Goal: Communication & Community: Answer question/provide support

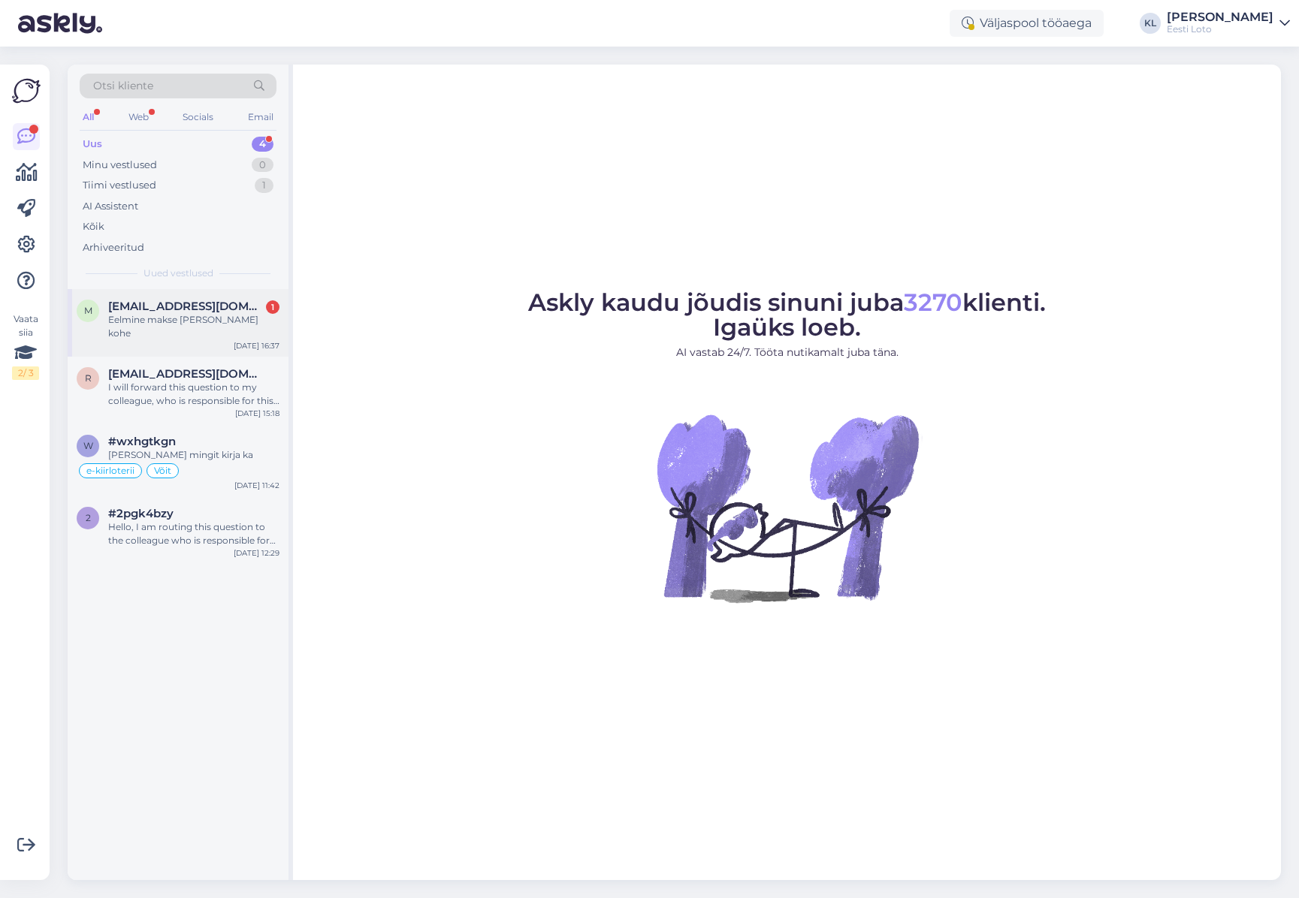
click at [210, 291] on div "M [EMAIL_ADDRESS][DOMAIN_NAME] 1 [PERSON_NAME] [PERSON_NAME] kohe [DATE] 16:37" at bounding box center [178, 323] width 221 height 68
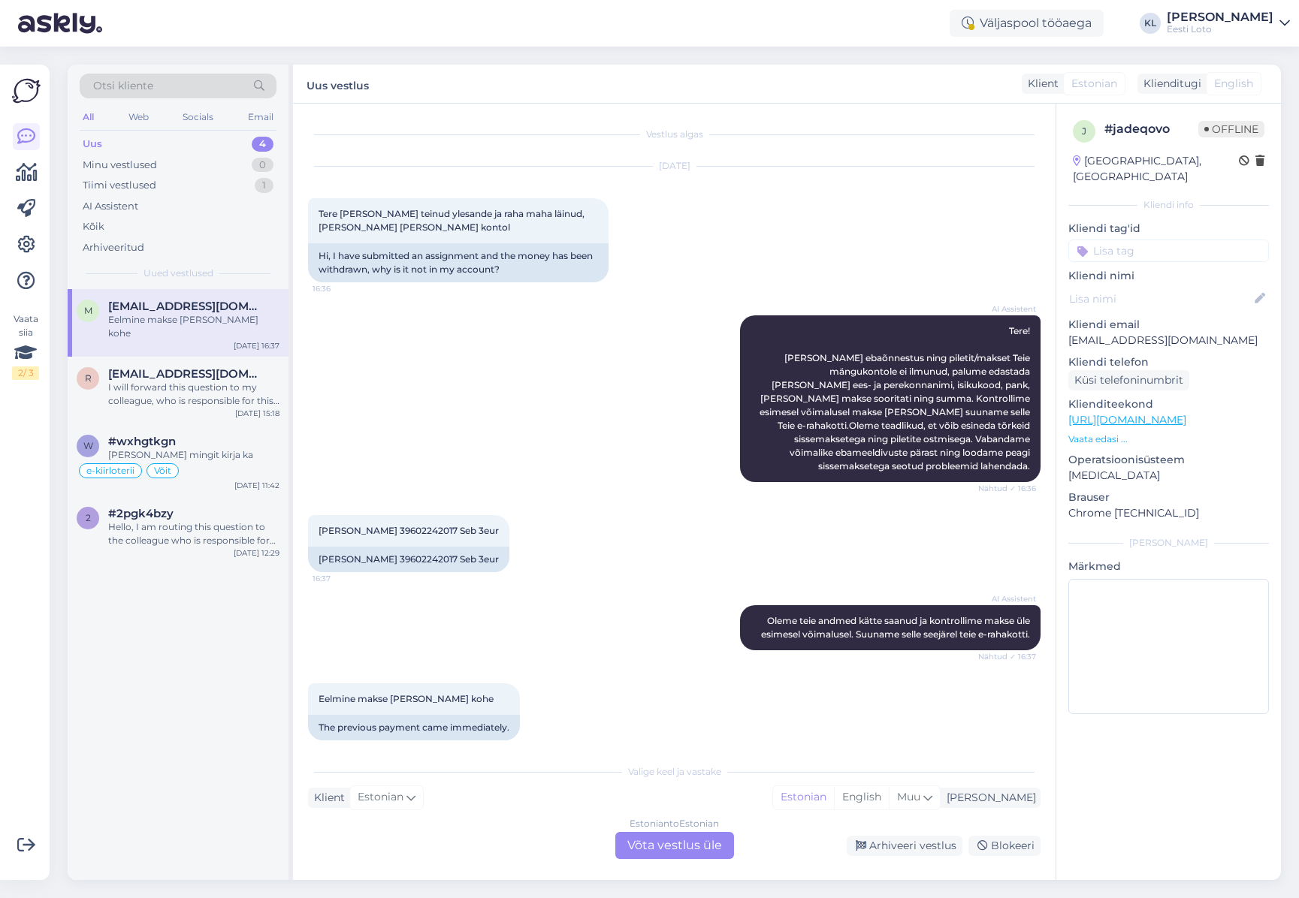
click at [652, 850] on div "Estonian to Estonian Võta vestlus üle" at bounding box center [674, 845] width 119 height 27
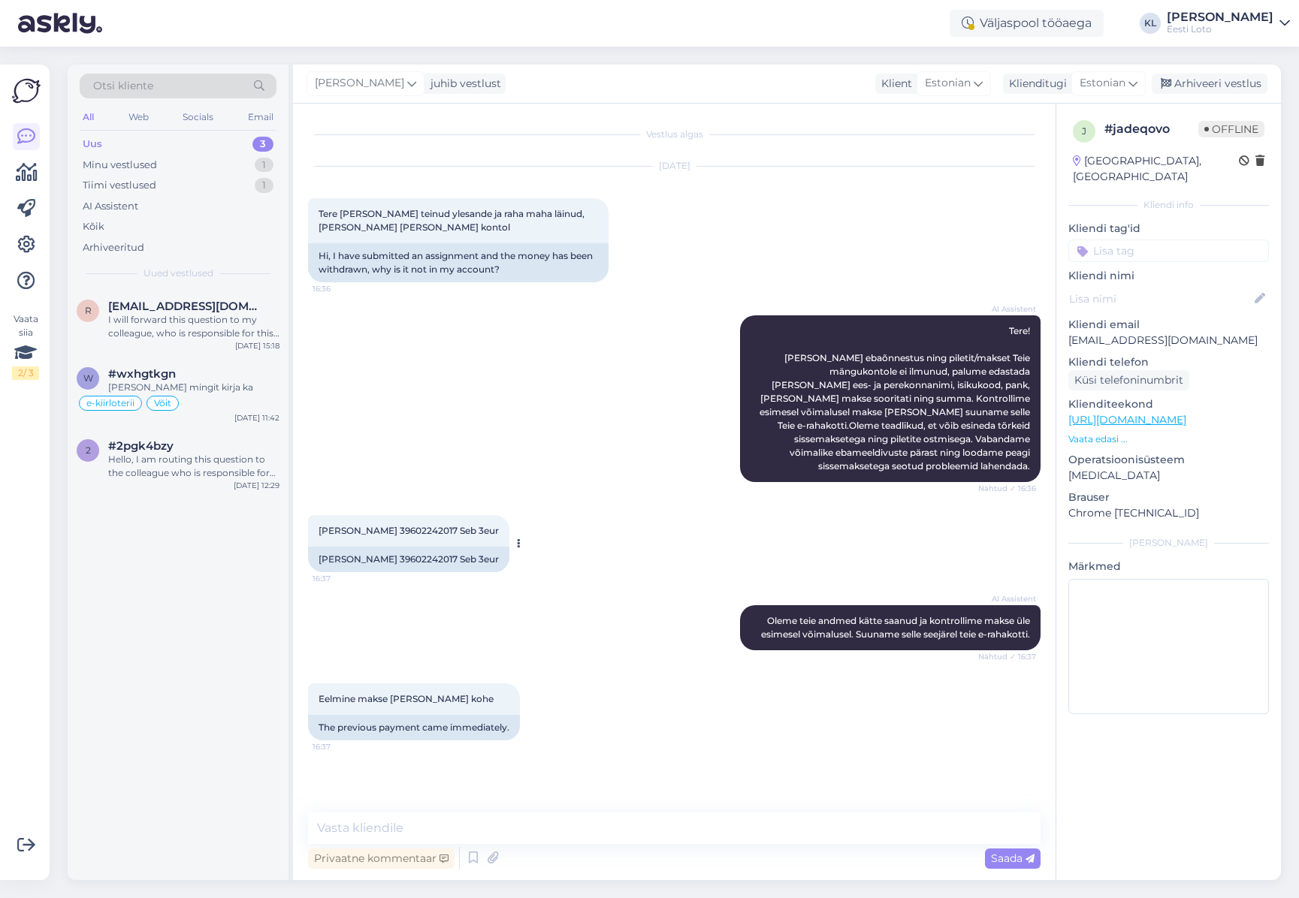
click at [415, 525] on span "[PERSON_NAME] 39602242017 Seb 3eur" at bounding box center [408, 530] width 180 height 11
copy span "39602242017"
click at [480, 824] on textarea at bounding box center [674, 829] width 732 height 32
paste textarea "Kahjuks Teie sissemakse ebaõnnestus tehnilise [PERSON_NAME] tõttu. Kontrollisim…"
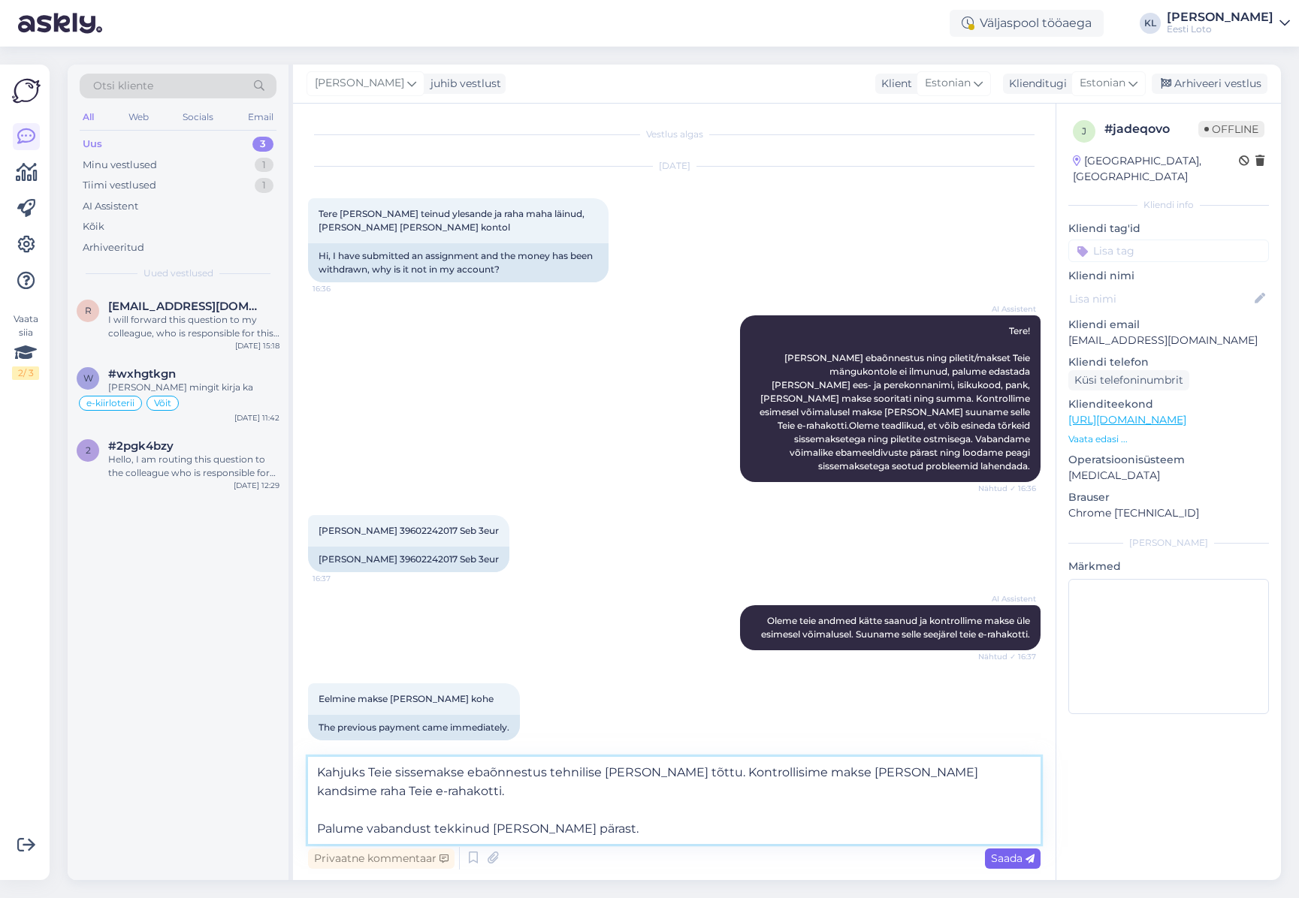
type textarea "Kahjuks Teie sissemakse ebaõnnestus tehnilise [PERSON_NAME] tõttu. Kontrollisim…"
click at [1004, 859] on span "Saada" at bounding box center [1013, 859] width 44 height 14
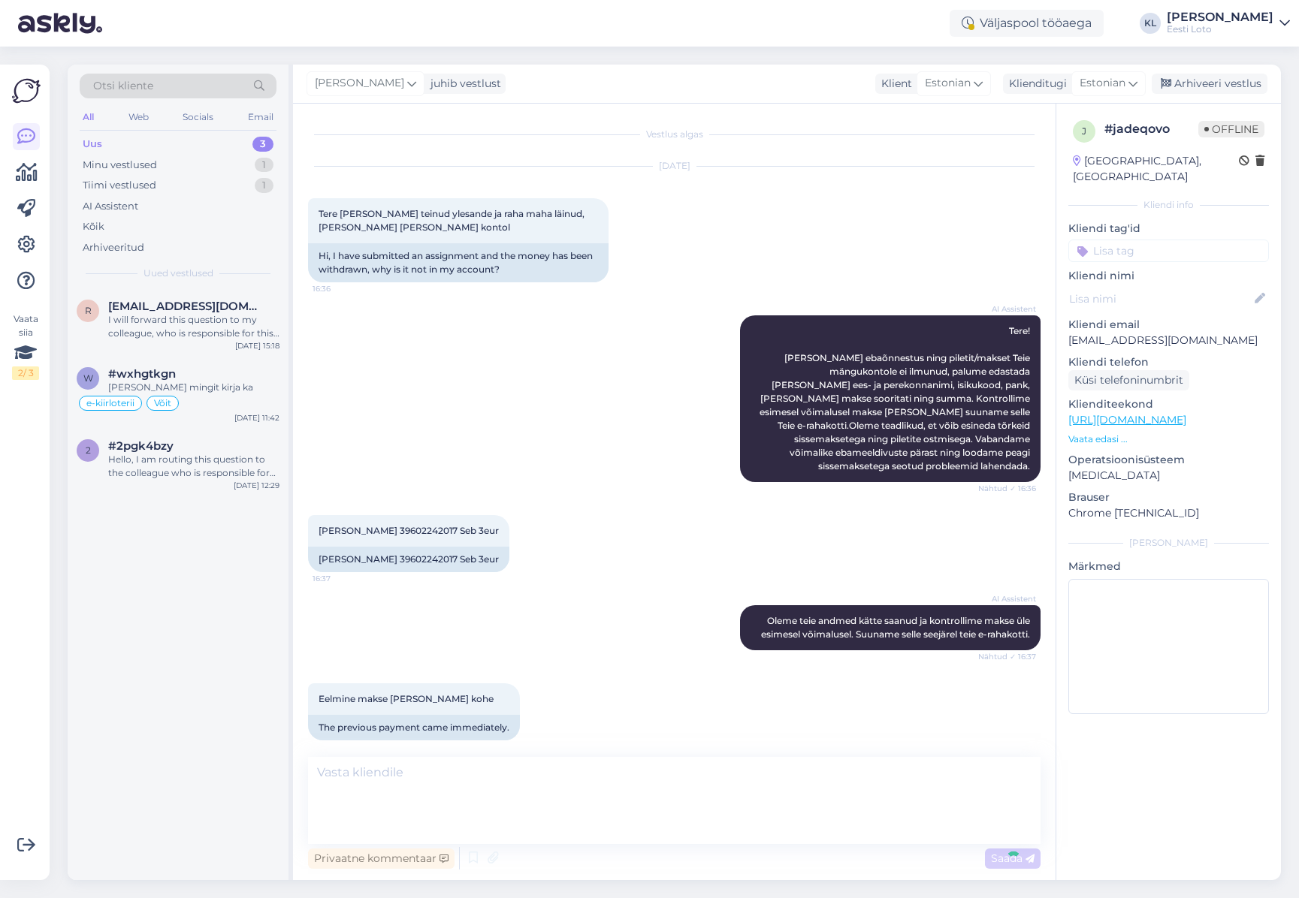
scroll to position [63, 0]
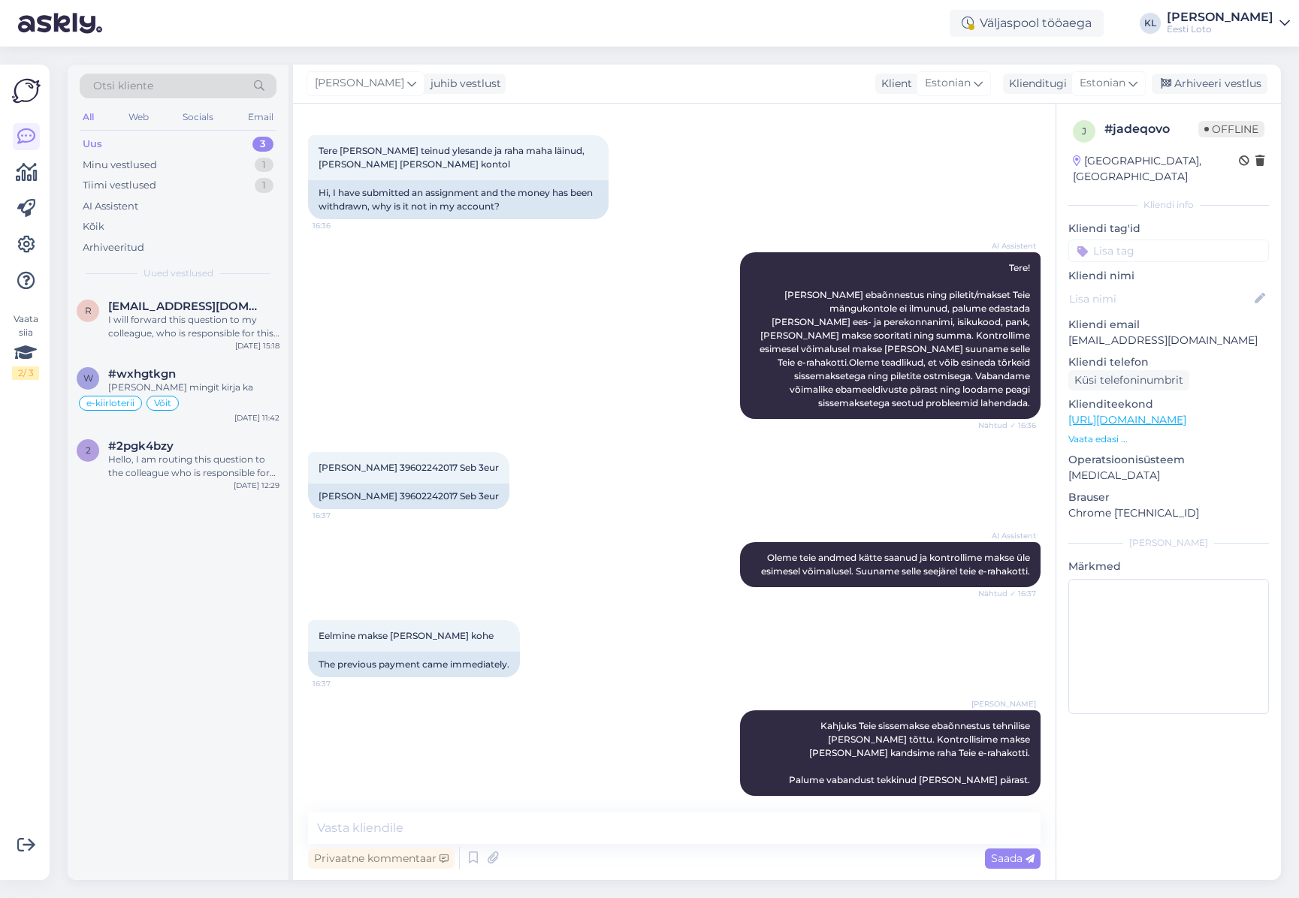
click at [1164, 240] on input at bounding box center [1168, 251] width 201 height 23
type input "e-raha"
click at [1172, 288] on span "E-rahakott" at bounding box center [1168, 292] width 49 height 9
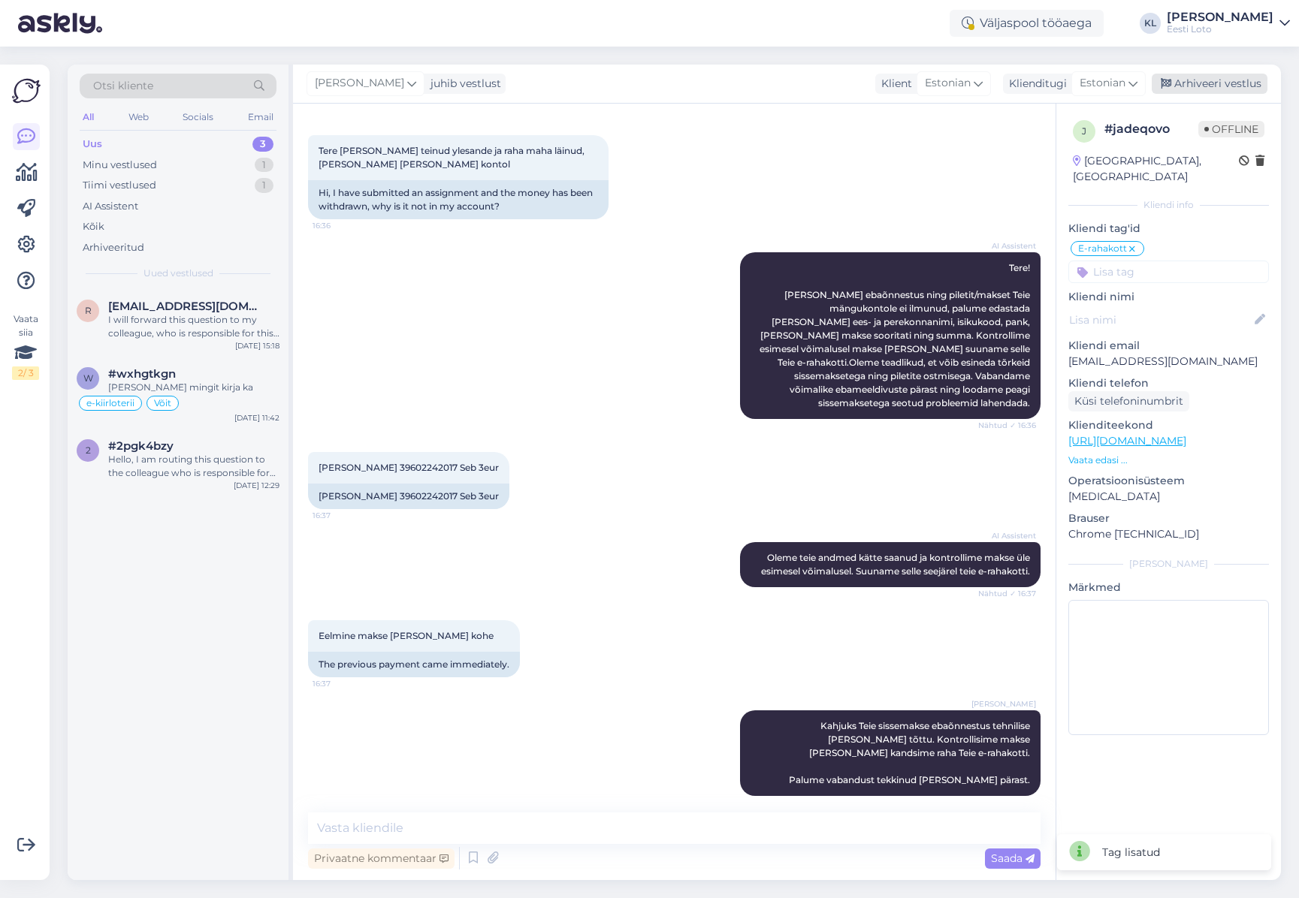
click at [1203, 85] on div "Arhiveeri vestlus" at bounding box center [1209, 84] width 116 height 20
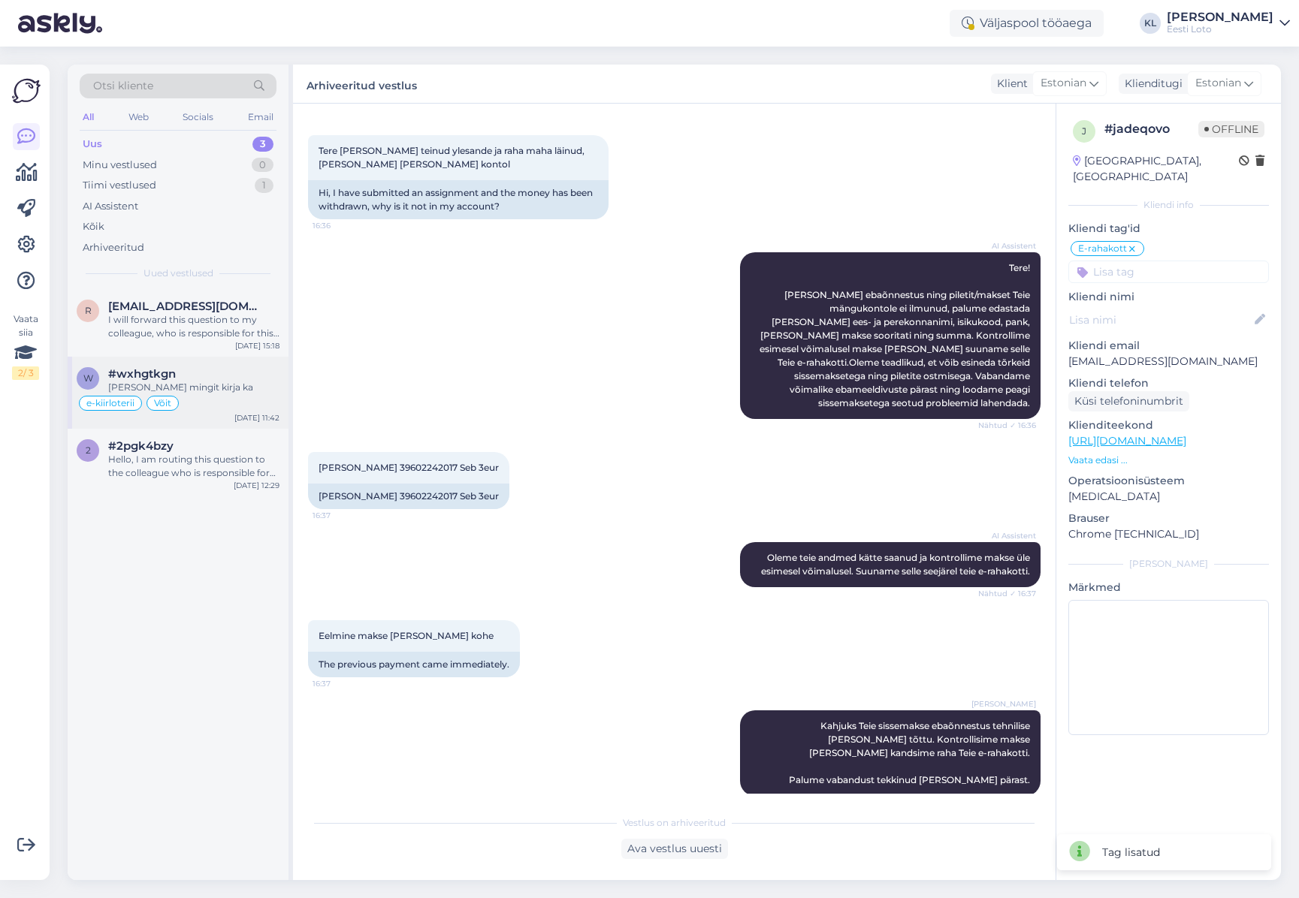
click at [178, 394] on div "e-kiirloterii [PERSON_NAME]" at bounding box center [178, 403] width 203 height 18
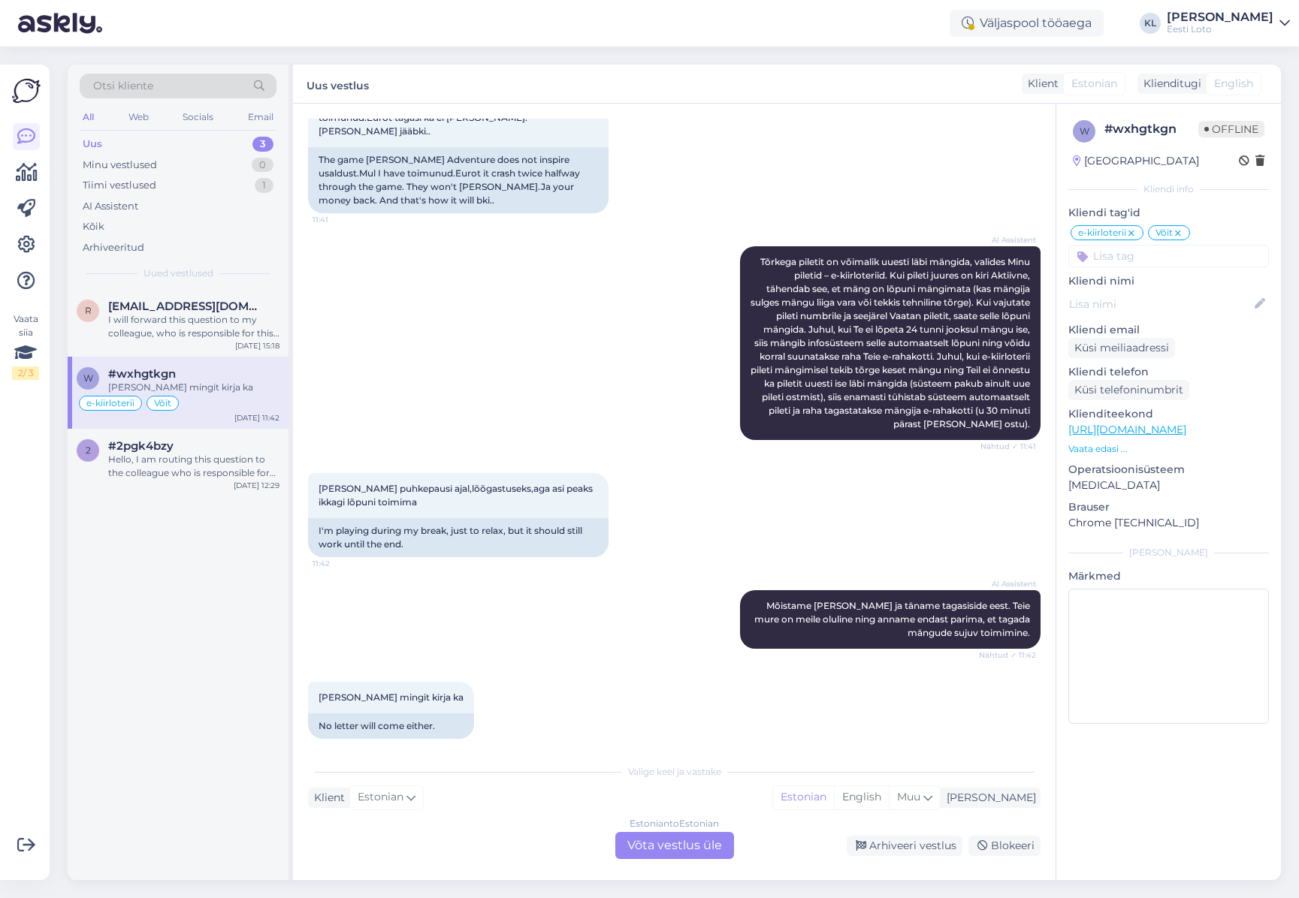
scroll to position [1239, 0]
click at [192, 328] on div "I will forward this question to my colleague, who is responsible for this. The …" at bounding box center [193, 326] width 171 height 27
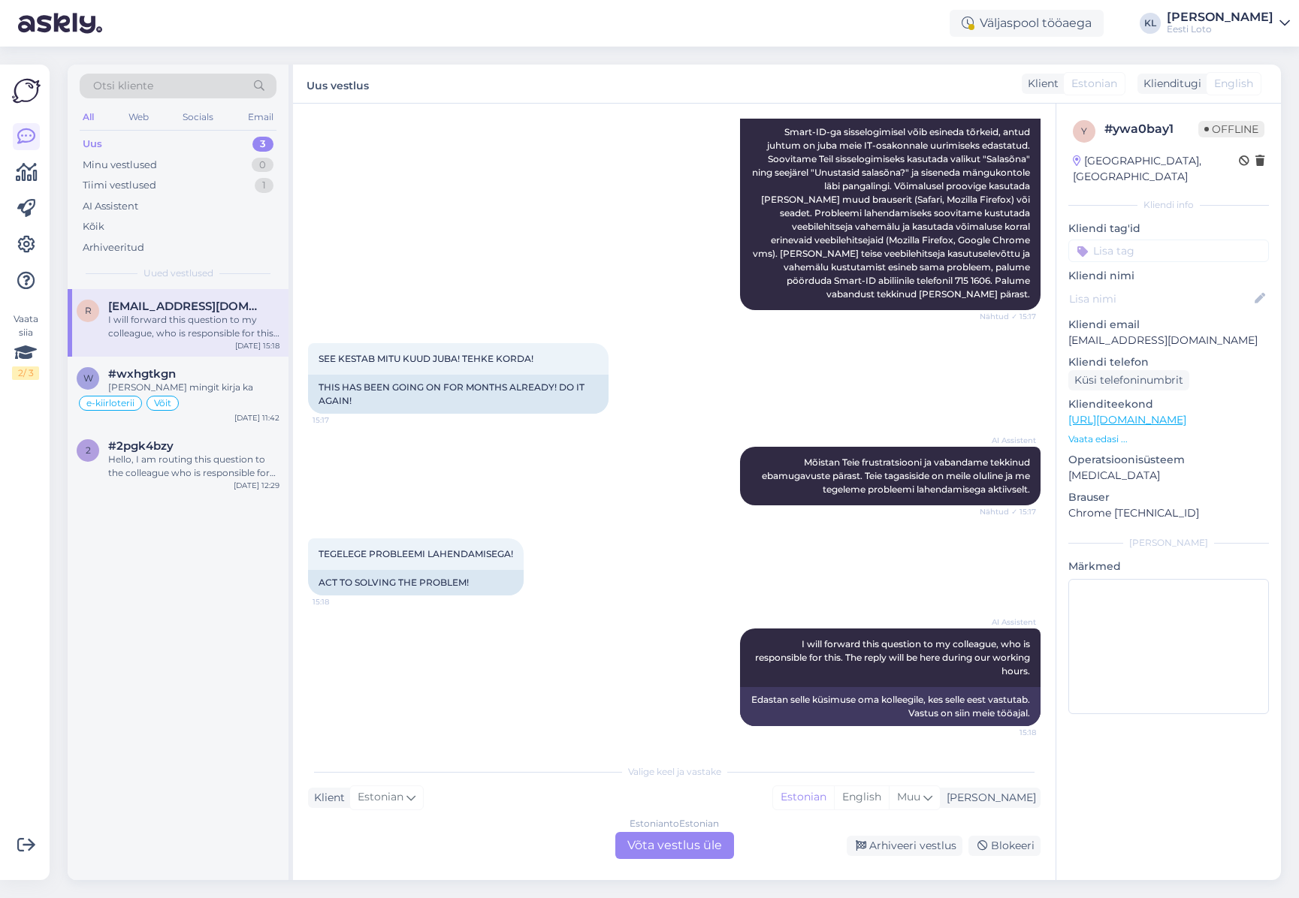
scroll to position [225, 0]
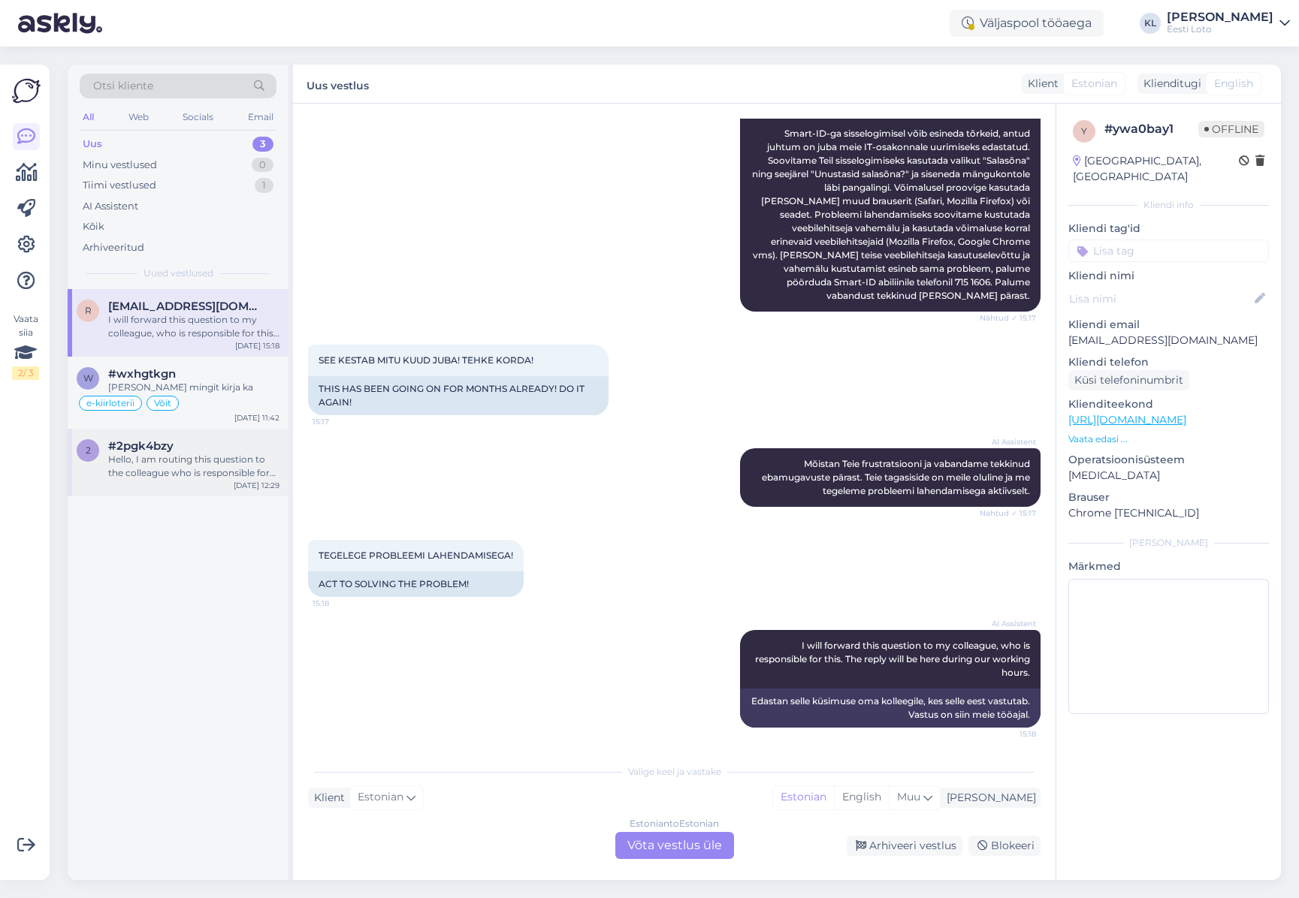
click at [141, 450] on span "#2pgk4bzy" at bounding box center [140, 446] width 65 height 14
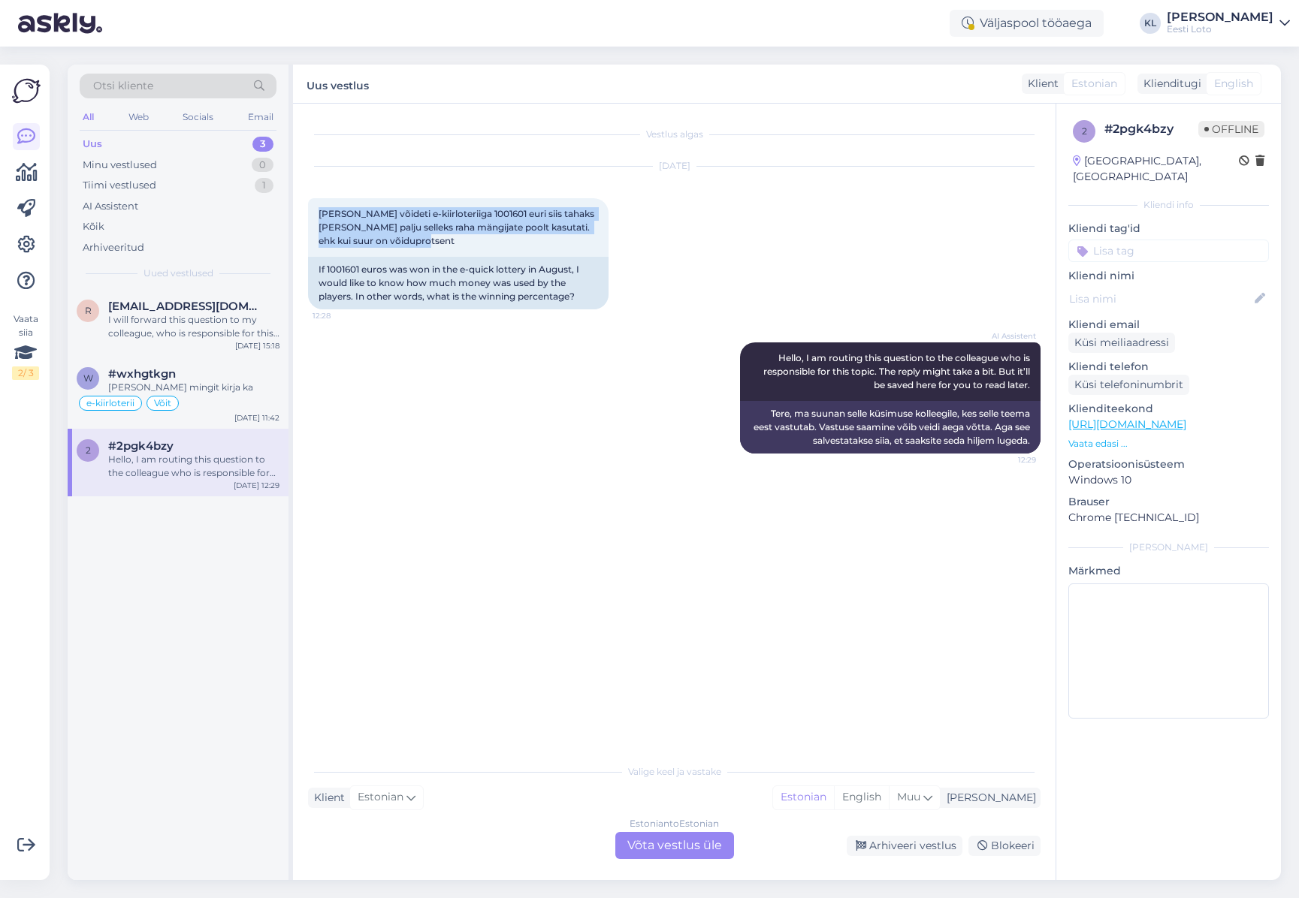
drag, startPoint x: 376, startPoint y: 238, endPoint x: 298, endPoint y: 213, distance: 82.0
click at [298, 213] on div "Vestlus algas [DATE] [PERSON_NAME] võideti e-kiirloteriiga 1001601 euri siis ta…" at bounding box center [674, 492] width 762 height 777
copy span "[PERSON_NAME] võideti e-kiirloteriiga 1001601 euri siis tahaks [PERSON_NAME] pa…"
click at [662, 844] on div "Estonian to Estonian Võta vestlus üle" at bounding box center [674, 845] width 119 height 27
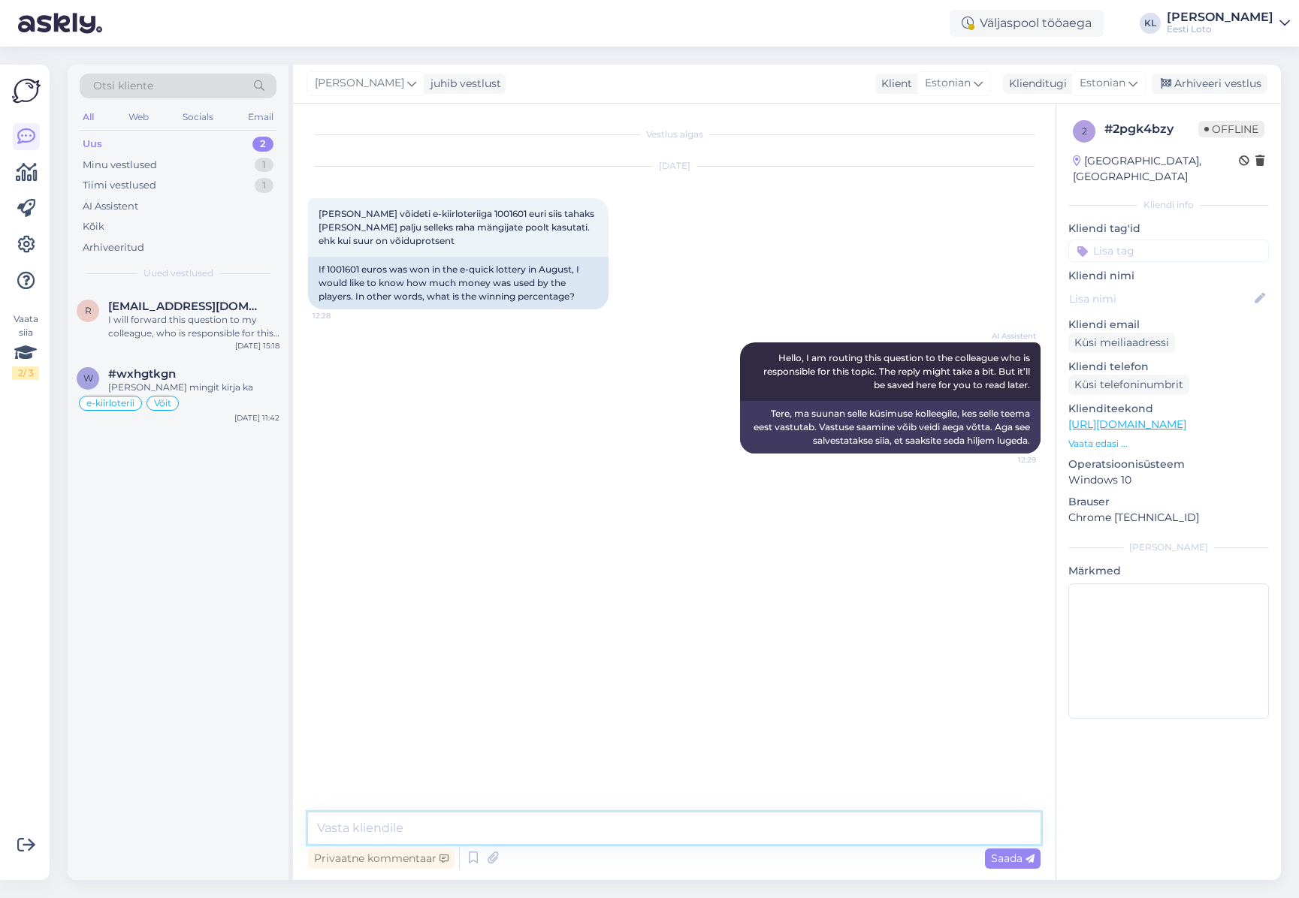
click at [500, 833] on textarea at bounding box center [674, 829] width 732 height 32
paste textarea "Iga e-kiirloterii mängu juures on kirjas, kui suur on selle mängu võidufond. Ta…"
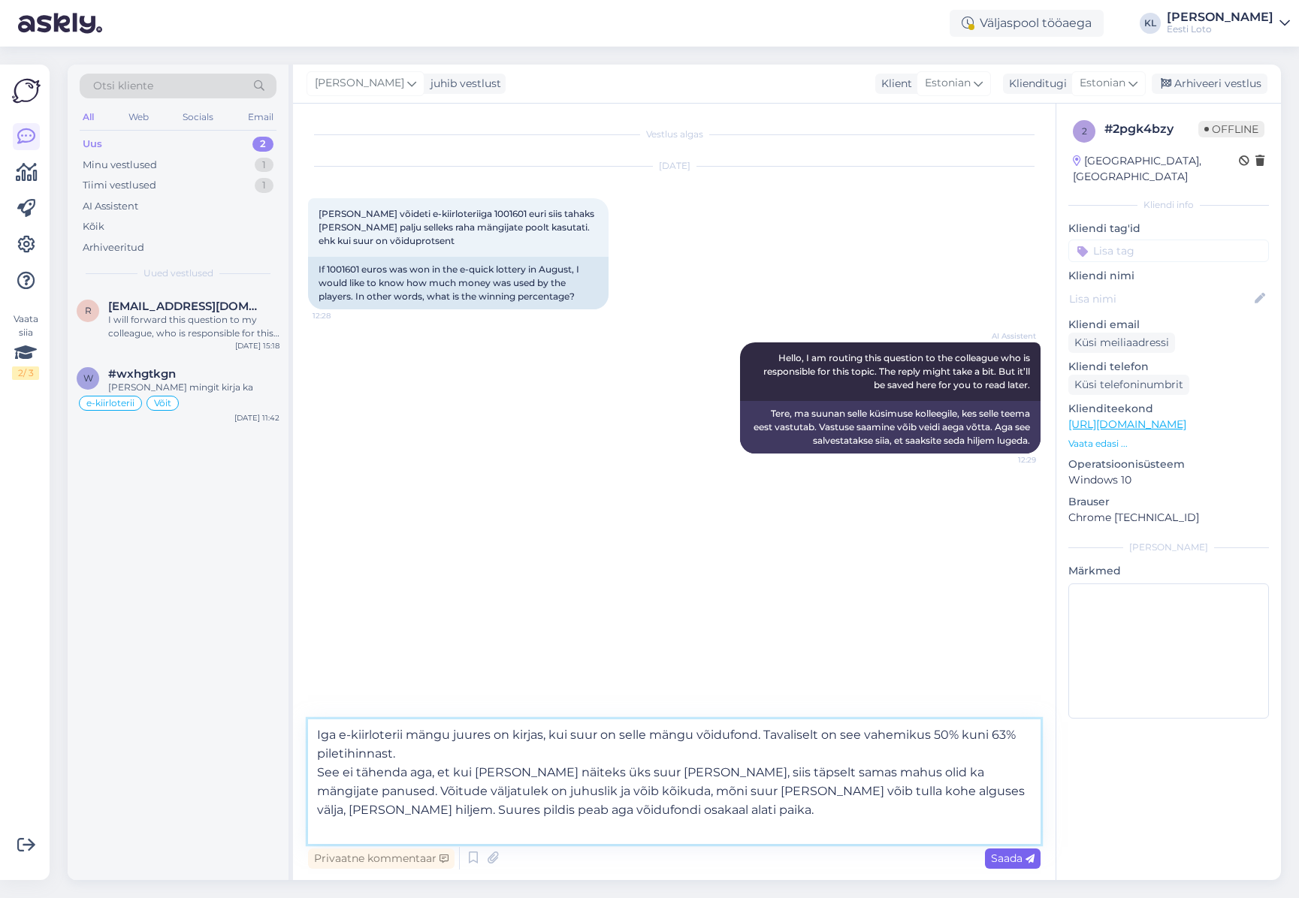
type textarea "Iga e-kiirloterii mängu juures on kirjas, kui suur on selle mängu võidufond. Ta…"
click at [998, 859] on span "Saada" at bounding box center [1013, 859] width 44 height 14
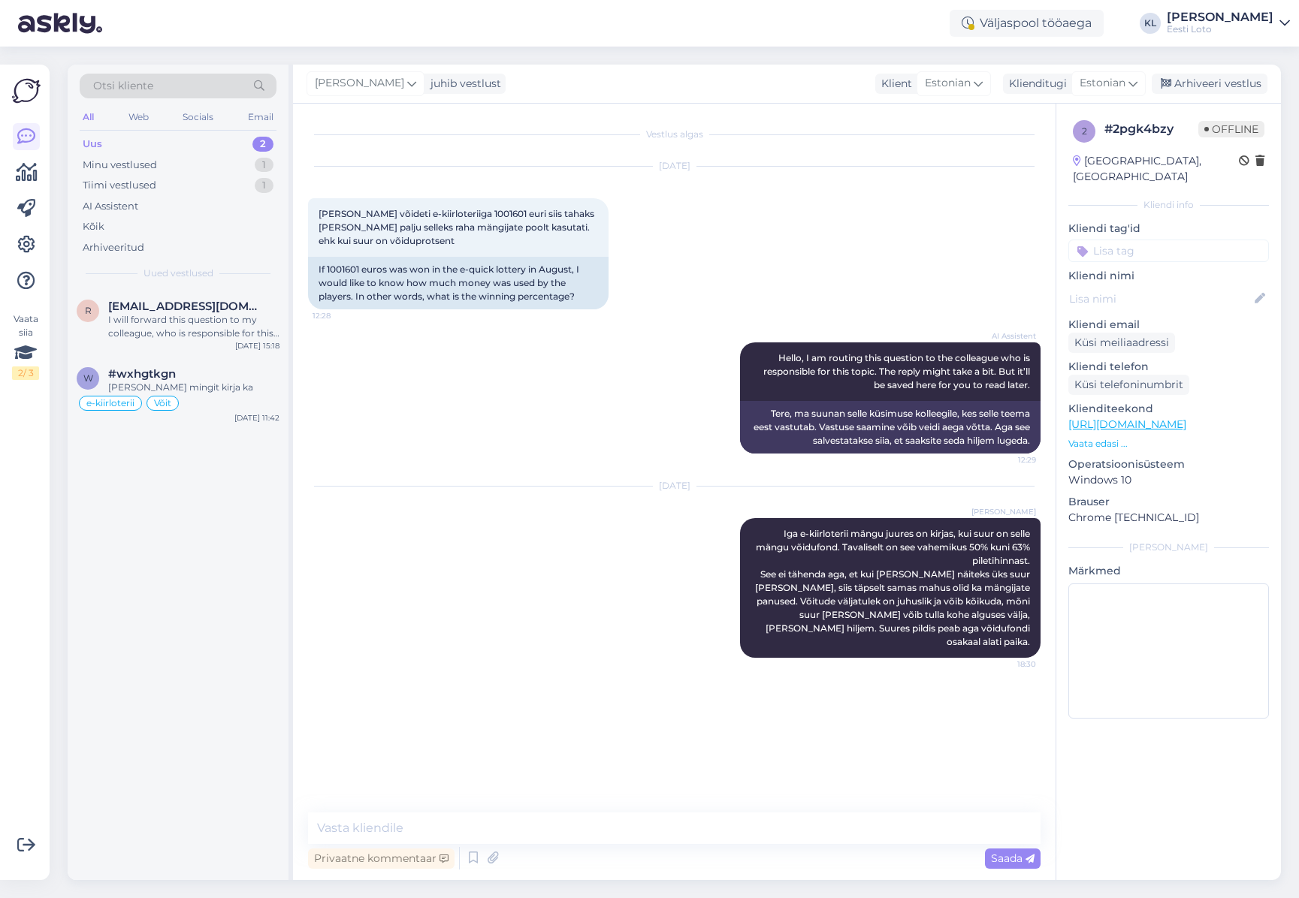
click at [1214, 240] on input at bounding box center [1168, 251] width 201 height 23
type input "võidu"
click at [1221, 306] on span "Võidufond" at bounding box center [1209, 310] width 47 height 9
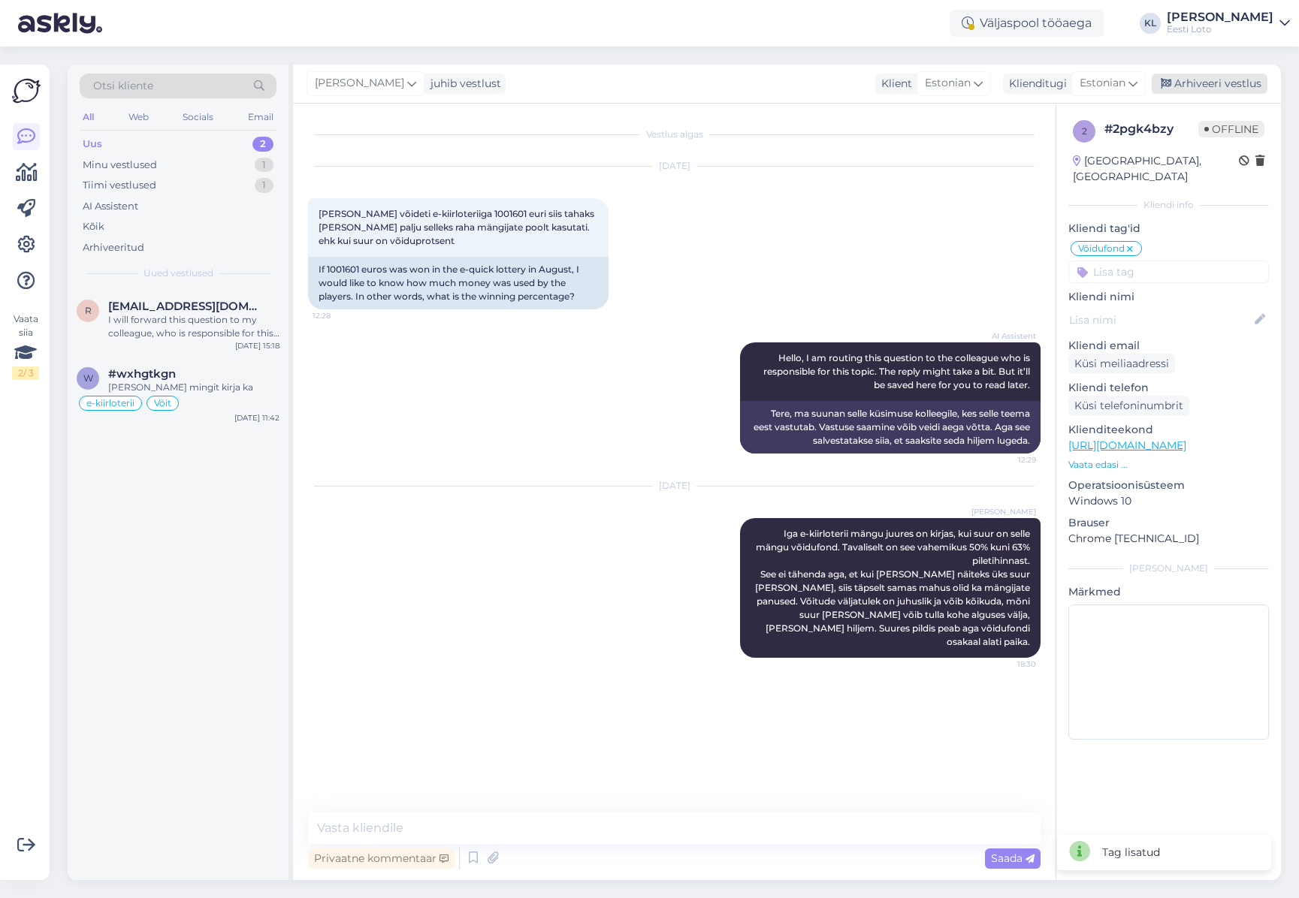
click at [1230, 81] on div "Arhiveeri vestlus" at bounding box center [1209, 84] width 116 height 20
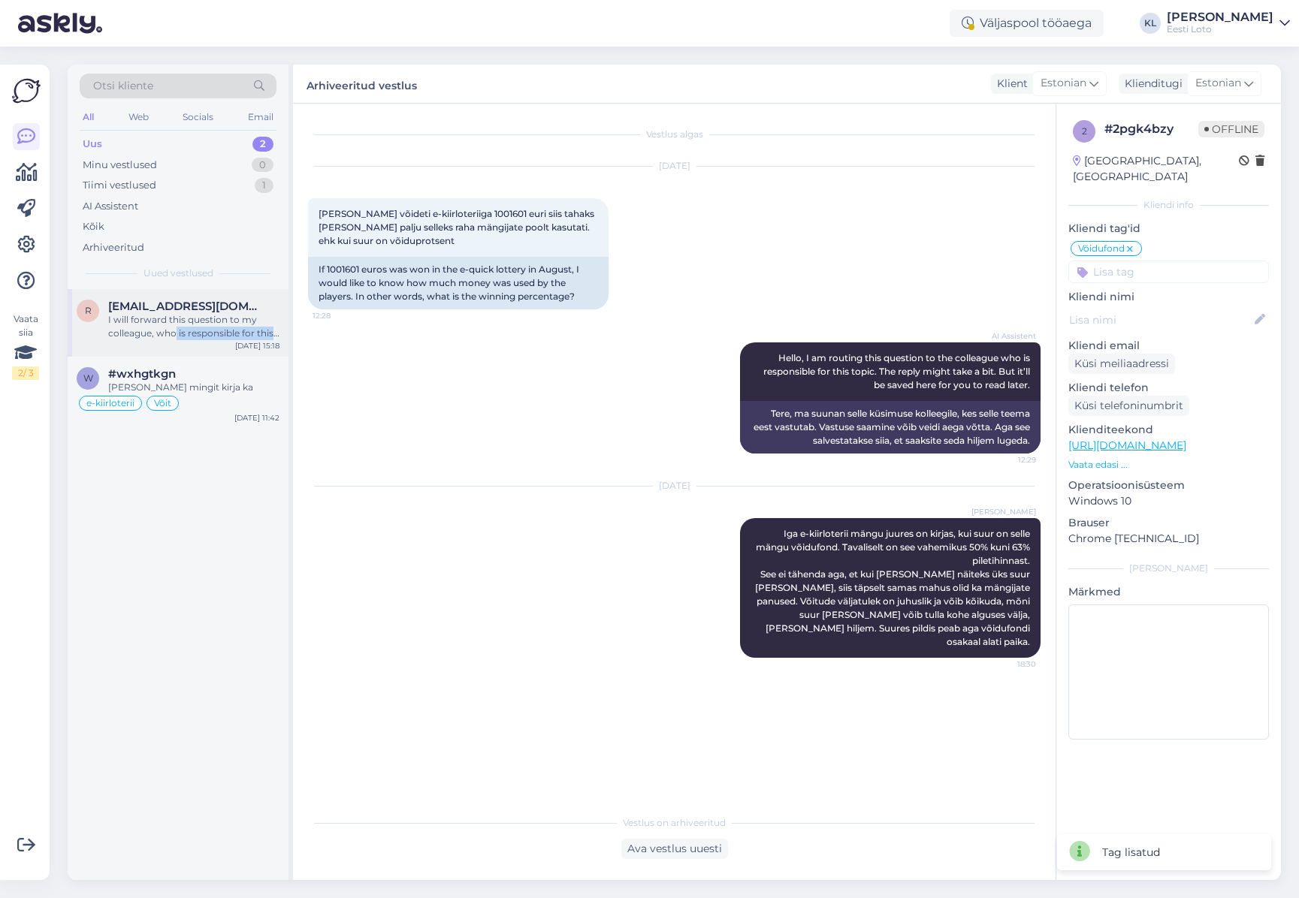
click at [176, 336] on div "I will forward this question to my colleague, who is responsible for this. The …" at bounding box center [193, 326] width 171 height 27
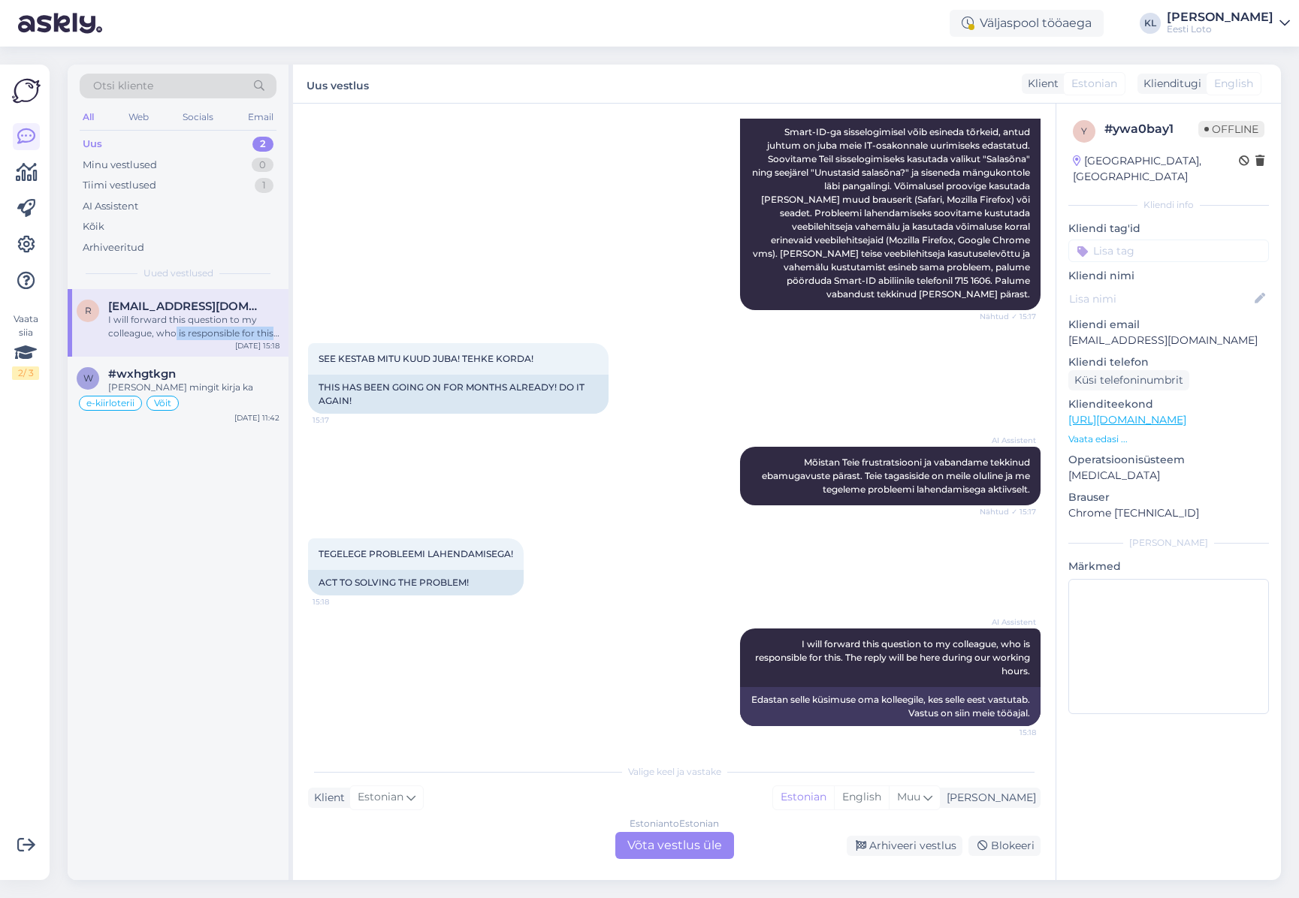
scroll to position [175, 0]
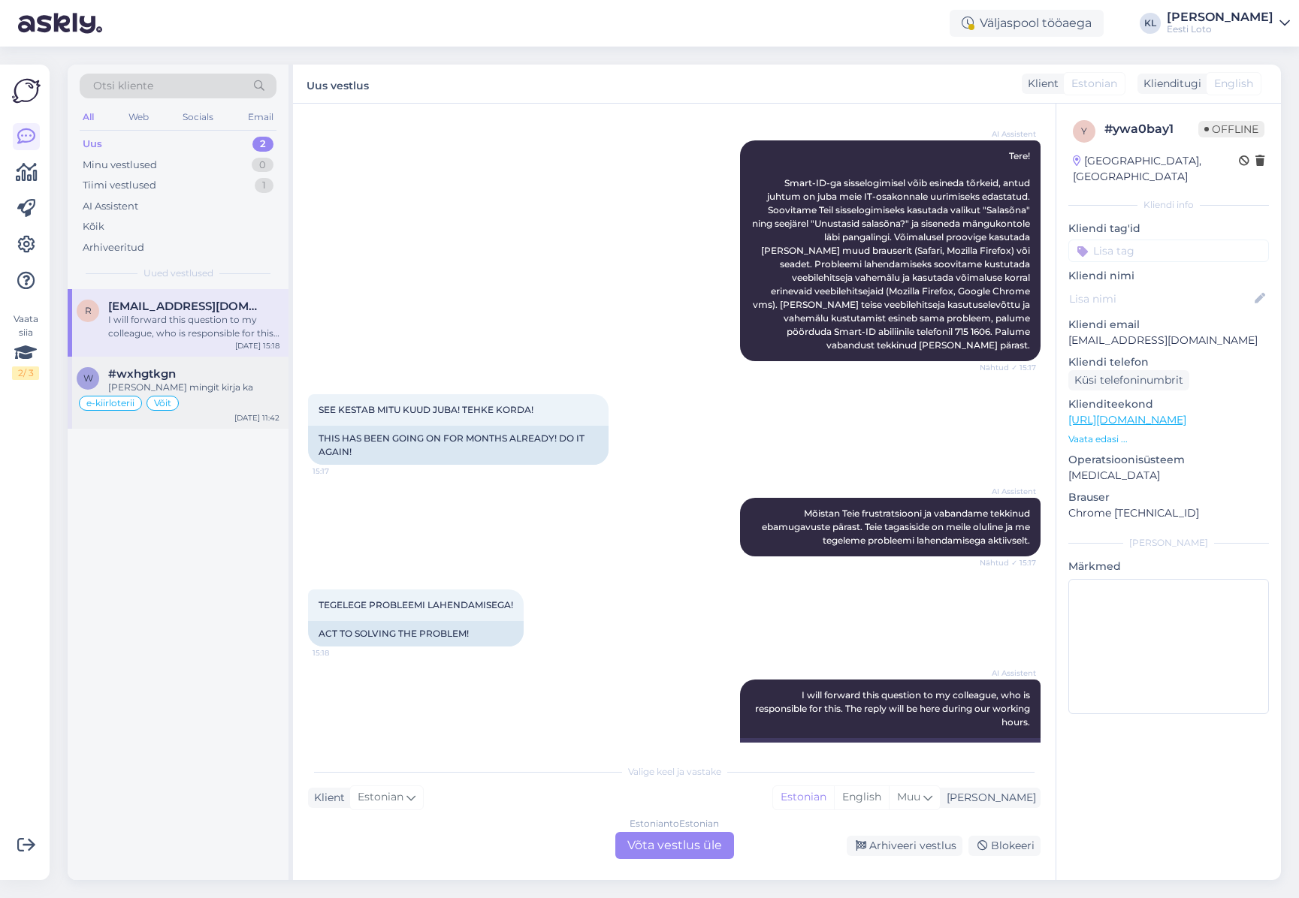
click at [207, 389] on div "[PERSON_NAME] mingit kirja ka" at bounding box center [193, 388] width 171 height 14
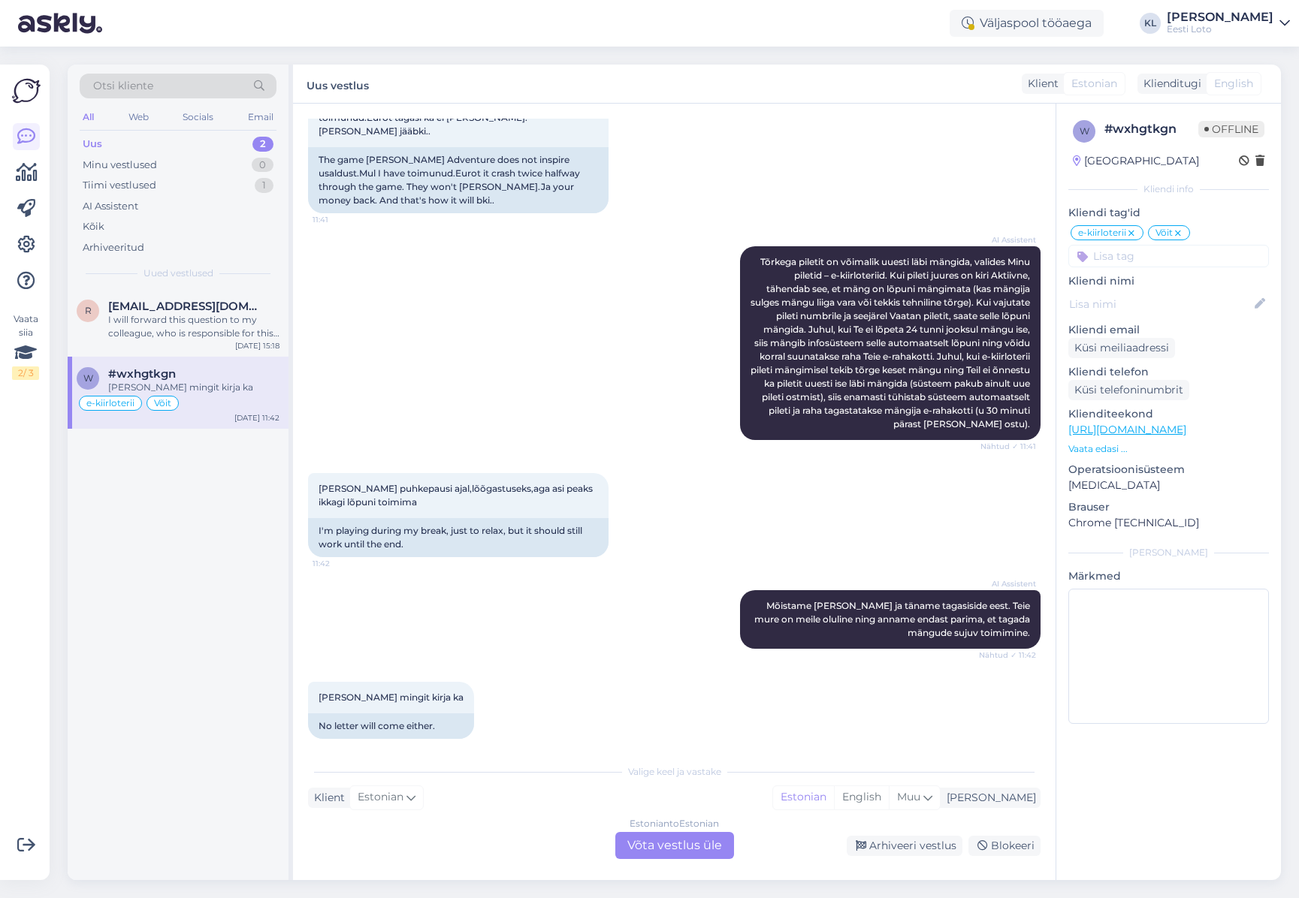
scroll to position [1239, 0]
click at [644, 845] on div "Estonian to Estonian Võta vestlus üle" at bounding box center [674, 845] width 119 height 27
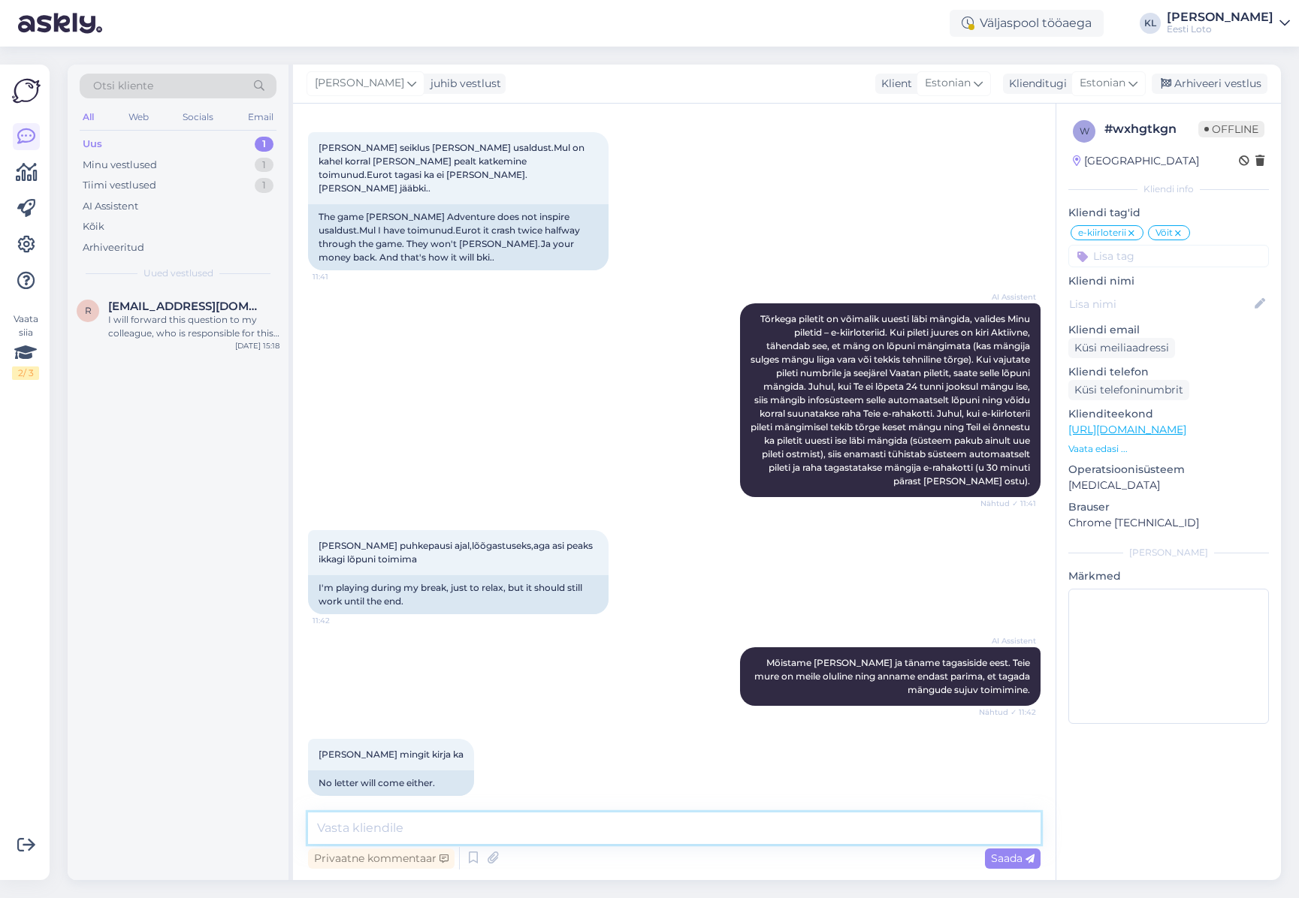
click at [543, 825] on textarea at bounding box center [674, 829] width 732 height 32
paste textarea "Aitäh, et meie [PERSON_NAME] pöördusite ja oma kogemust jagasite. Mõistame, et …"
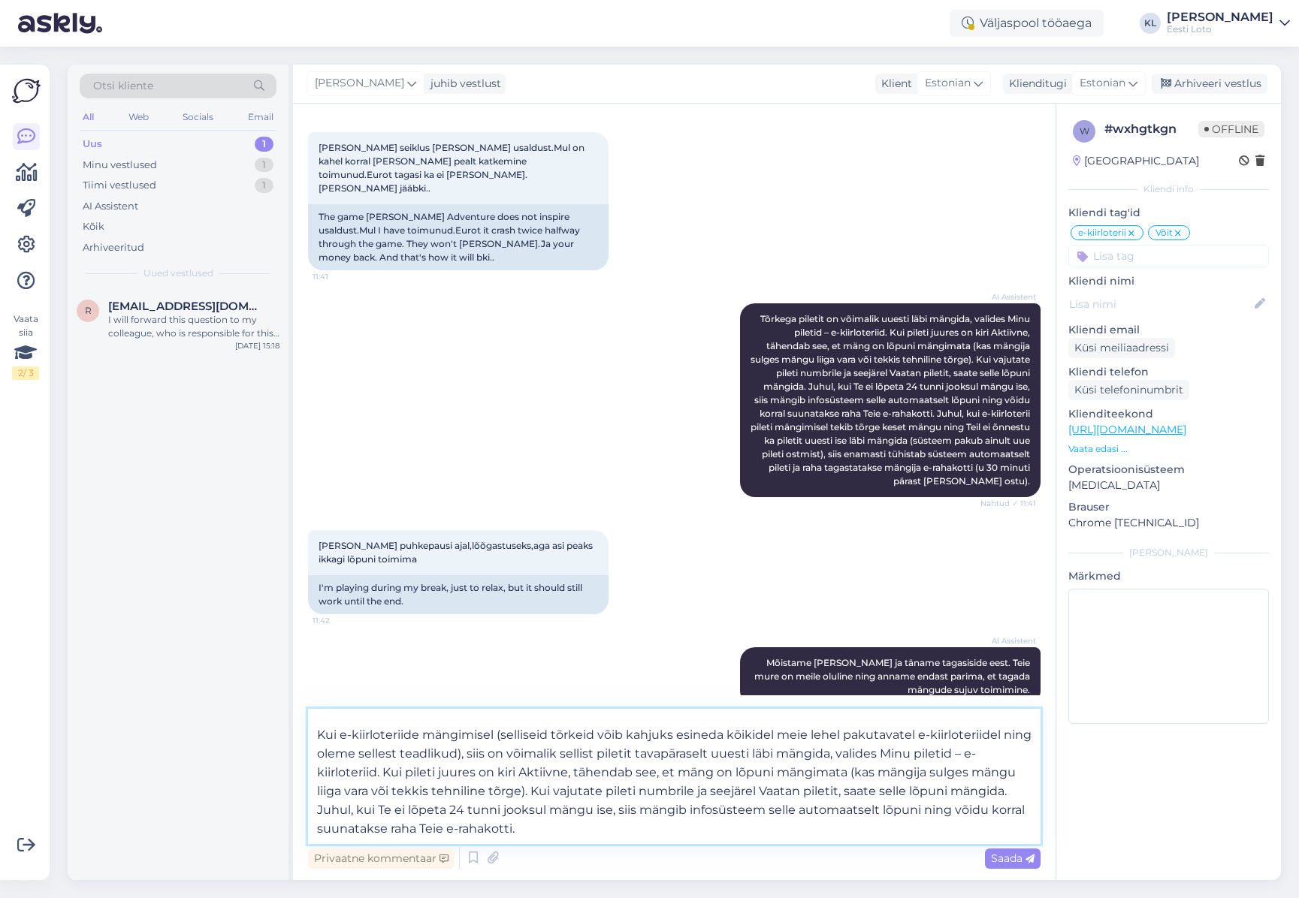
scroll to position [46, 0]
click at [599, 829] on textarea "Aitäh, et meie [PERSON_NAME] pöördusite ja oma kogemust jagasite. Mõistame, et …" at bounding box center [674, 776] width 732 height 135
type textarea "Aitäh, et meie [PERSON_NAME] pöördusite ja oma kogemust jagasite. Mõistame, et …"
click at [1001, 856] on span "Saada" at bounding box center [1013, 859] width 44 height 14
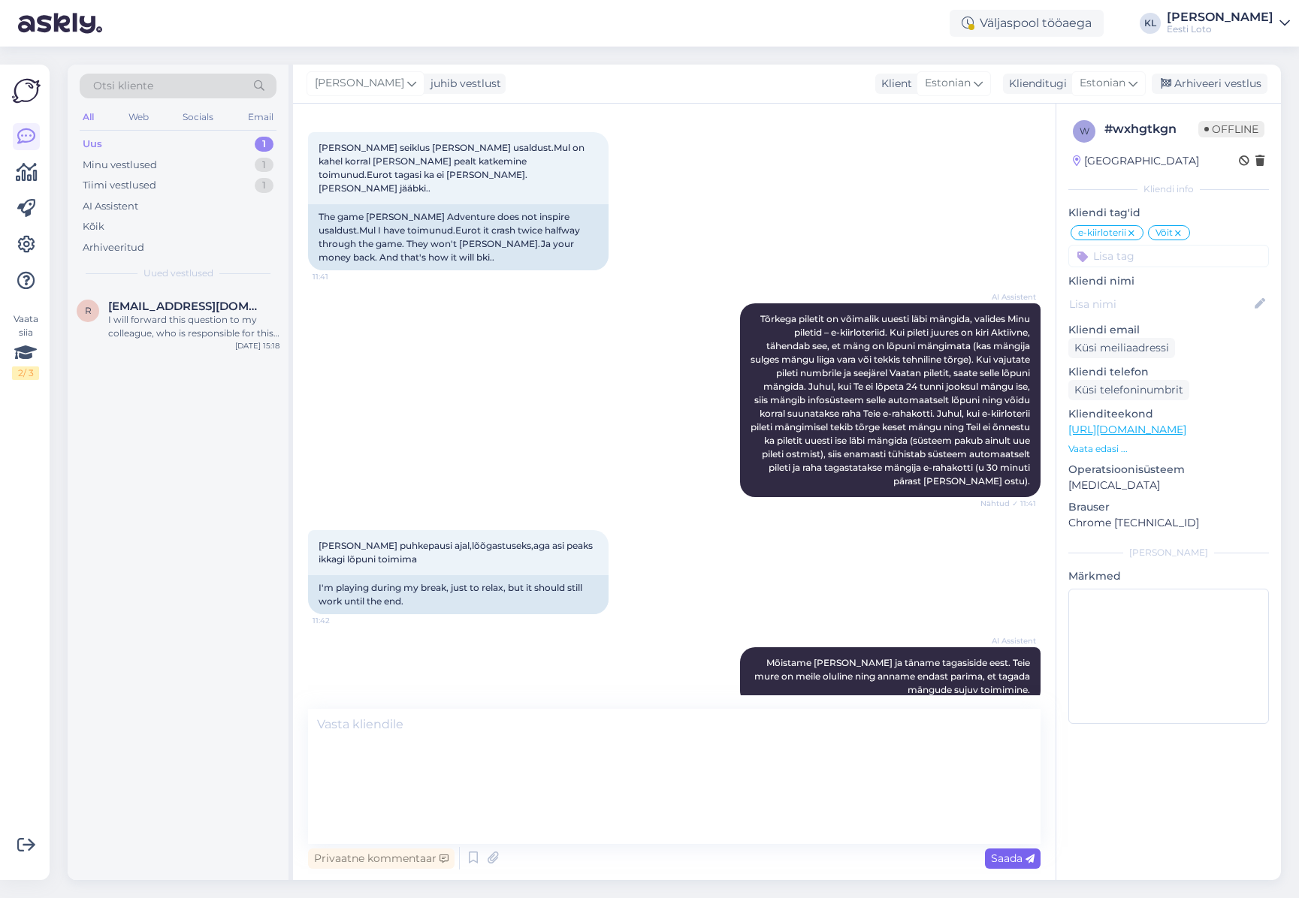
scroll to position [0, 0]
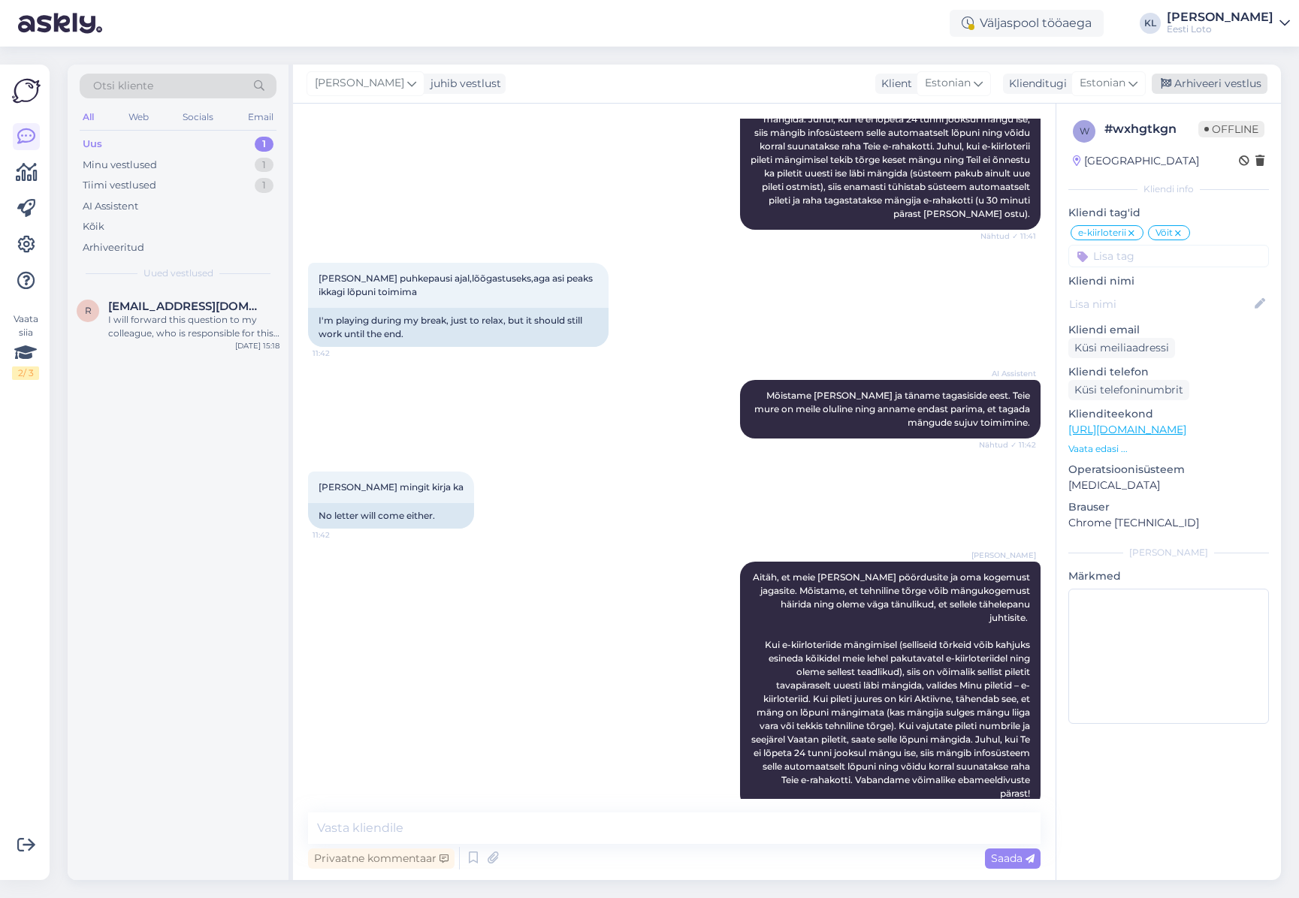
click at [1222, 86] on div "Arhiveeri vestlus" at bounding box center [1209, 84] width 116 height 20
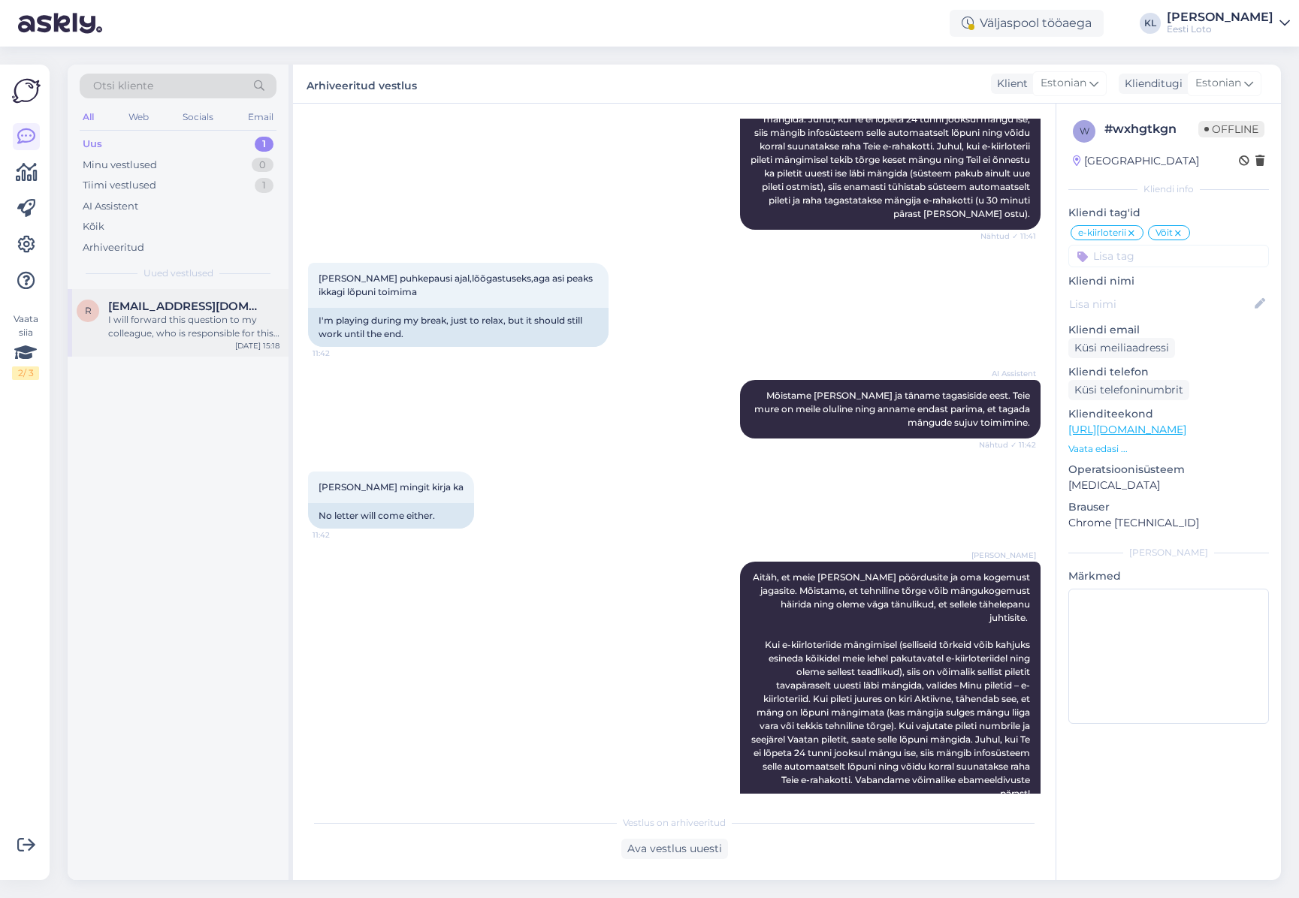
click at [163, 310] on span "[EMAIL_ADDRESS][DOMAIN_NAME]" at bounding box center [186, 307] width 156 height 14
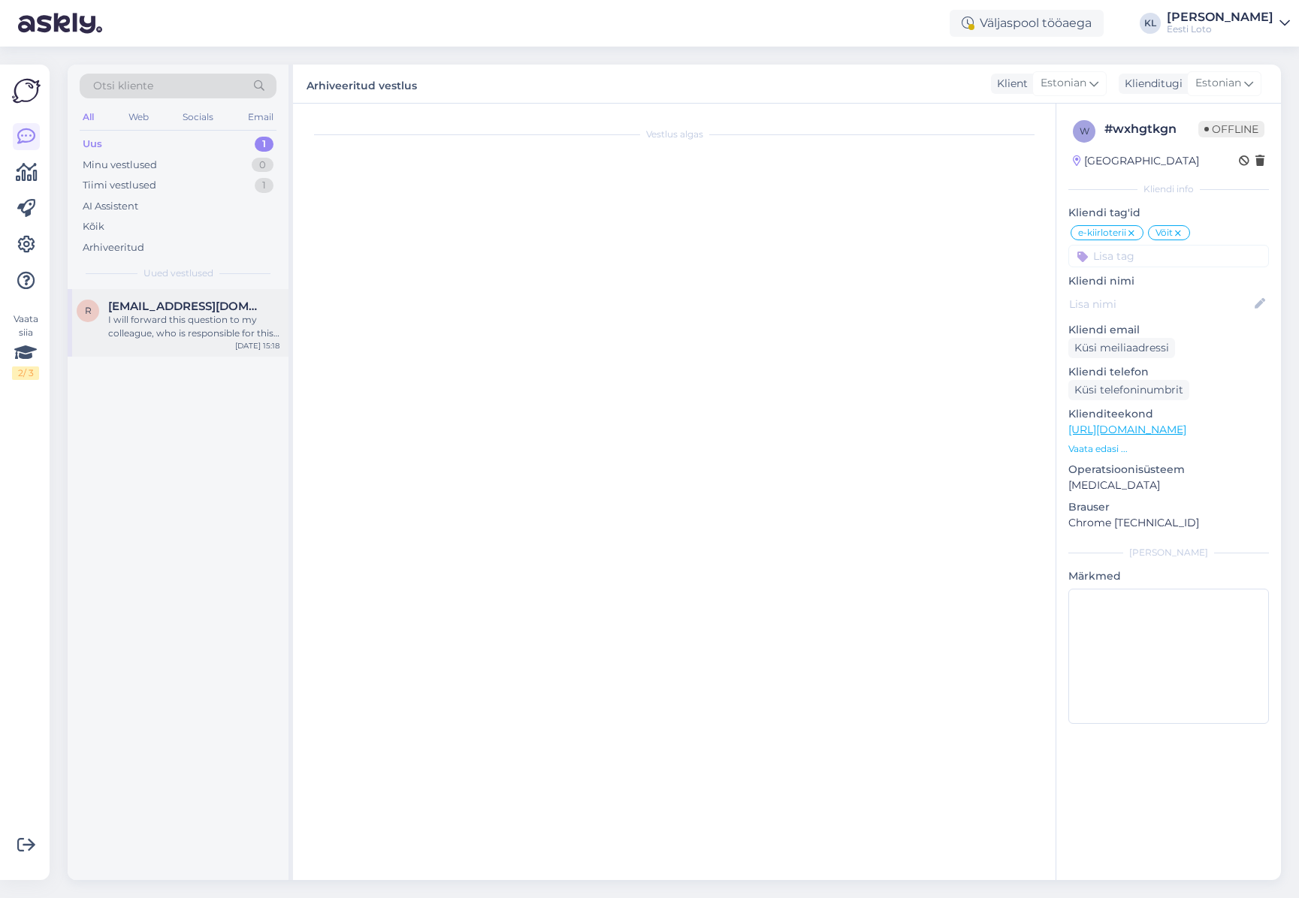
scroll to position [226, 0]
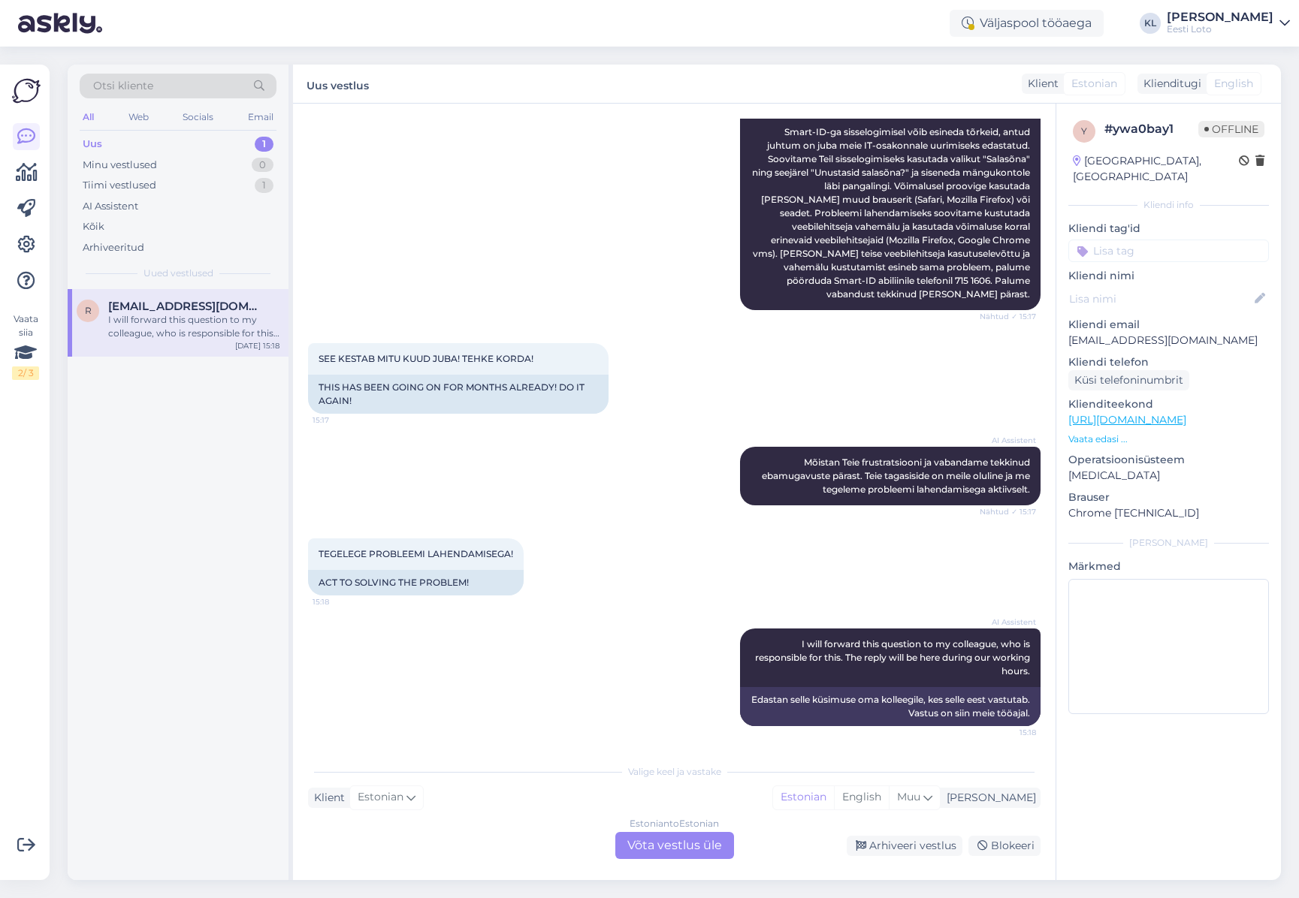
click at [673, 846] on div "Estonian to Estonian Võta vestlus üle" at bounding box center [674, 845] width 119 height 27
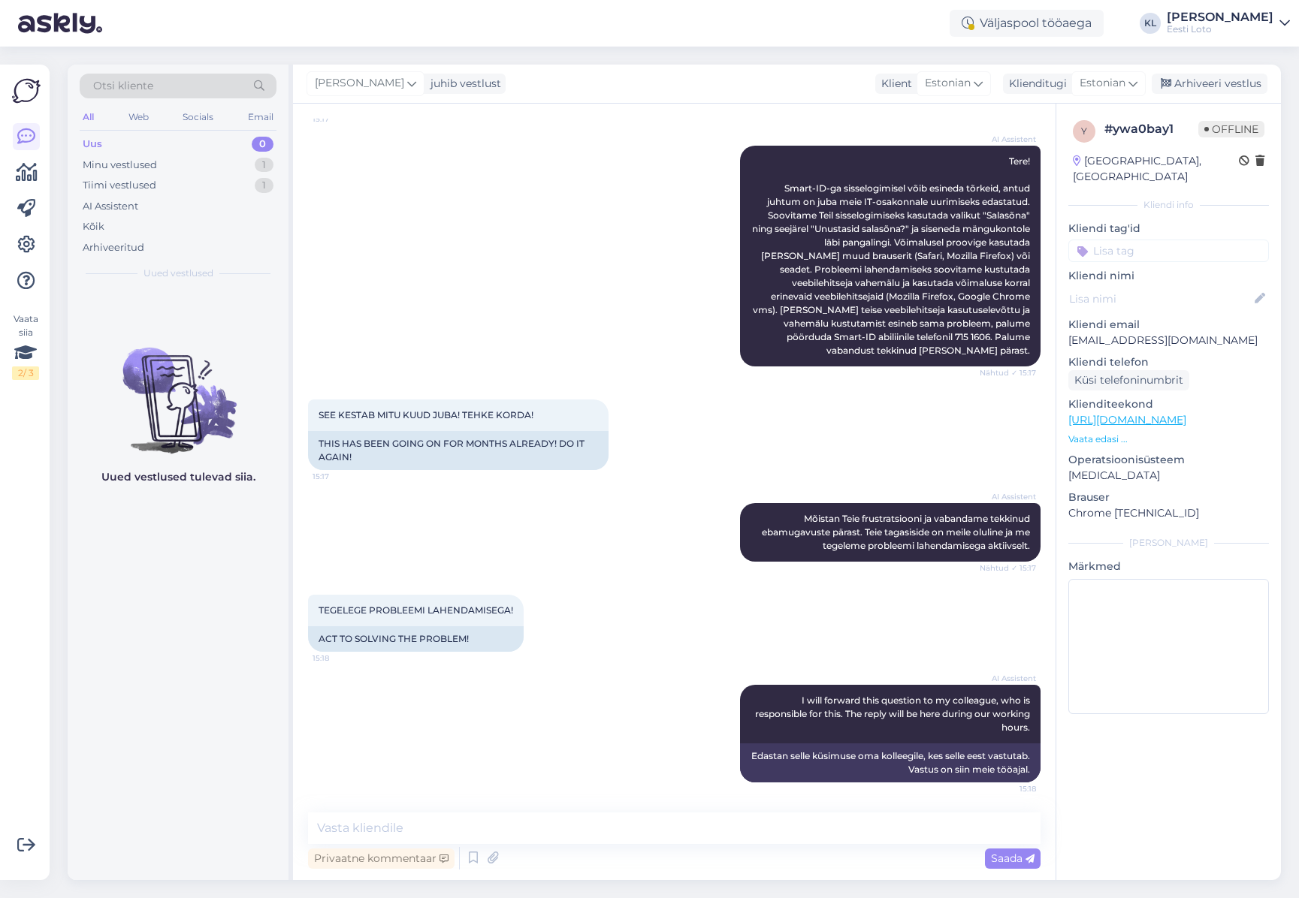
scroll to position [170, 0]
click at [1151, 240] on input at bounding box center [1168, 251] width 201 height 23
type input "Smart"
click at [1168, 288] on span "Smart-ID probleem" at bounding box center [1138, 292] width 89 height 9
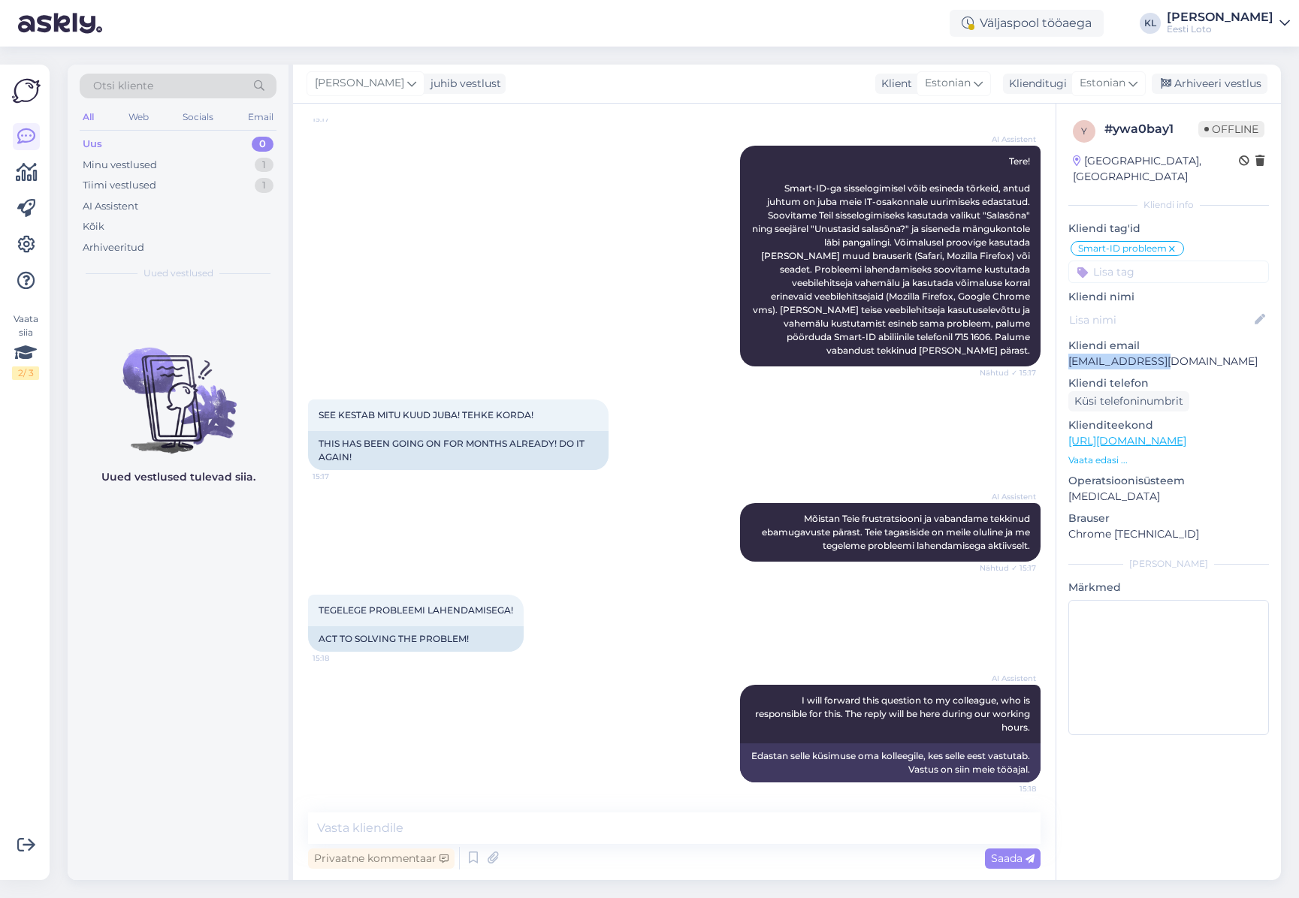
drag, startPoint x: 1172, startPoint y: 348, endPoint x: 1069, endPoint y: 351, distance: 102.9
click at [1069, 354] on p "[EMAIL_ADDRESS][DOMAIN_NAME]" at bounding box center [1168, 362] width 201 height 16
copy p "[EMAIL_ADDRESS][DOMAIN_NAME]"
click at [445, 827] on textarea at bounding box center [674, 829] width 732 height 32
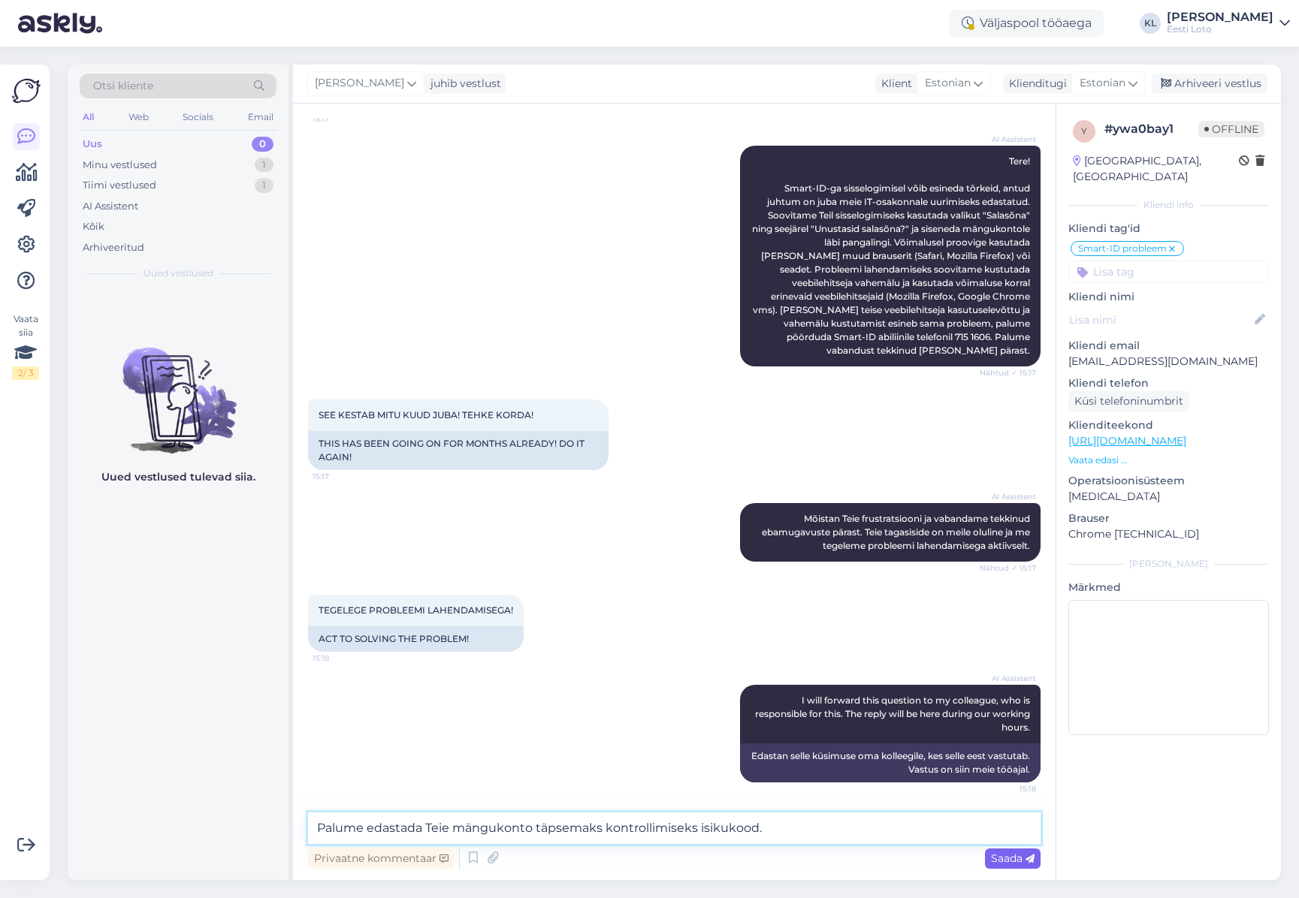
type textarea "Palume edastada Teie mängukonto täpsemaks kontrollimiseks isikukood."
click at [998, 861] on span "Saada" at bounding box center [1013, 859] width 44 height 14
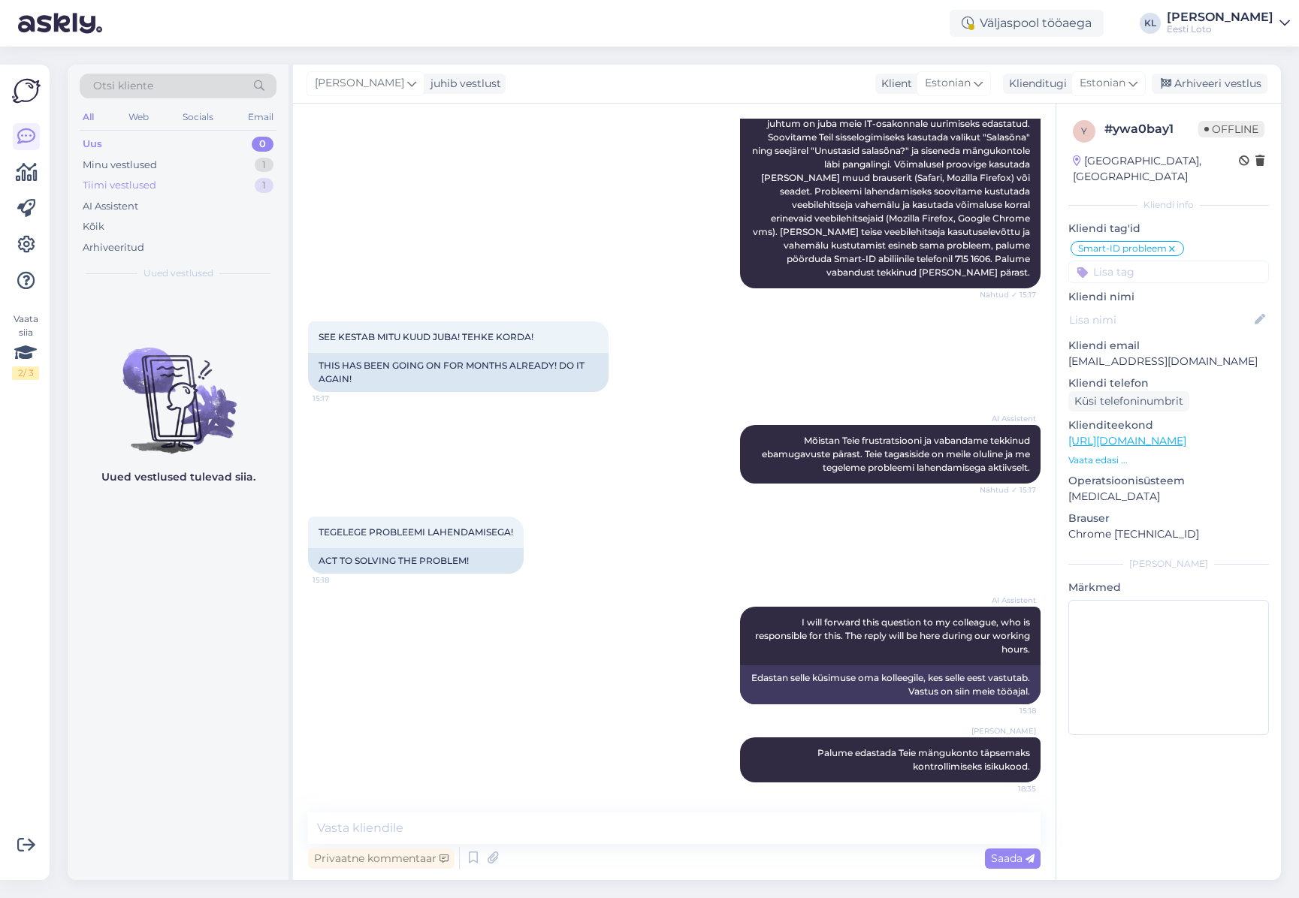
click at [155, 179] on div "Tiimi vestlused" at bounding box center [120, 185] width 74 height 15
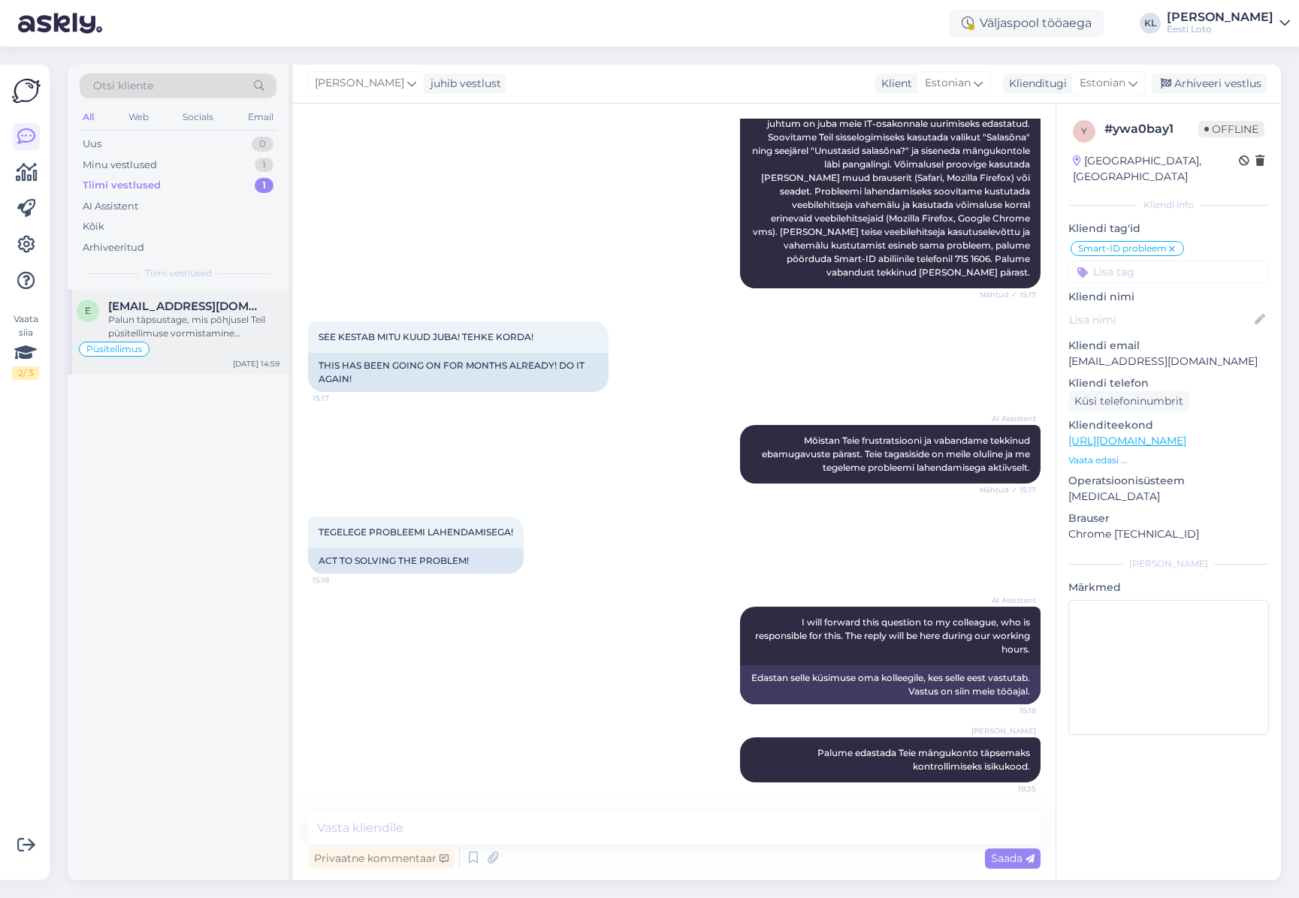
drag, startPoint x: 224, startPoint y: 319, endPoint x: 231, endPoint y: 321, distance: 7.8
click at [225, 319] on div "Palun täpsustage, mis põhjusel Teil püsitellimuse vormistamine ebaõnnestus." at bounding box center [193, 326] width 171 height 27
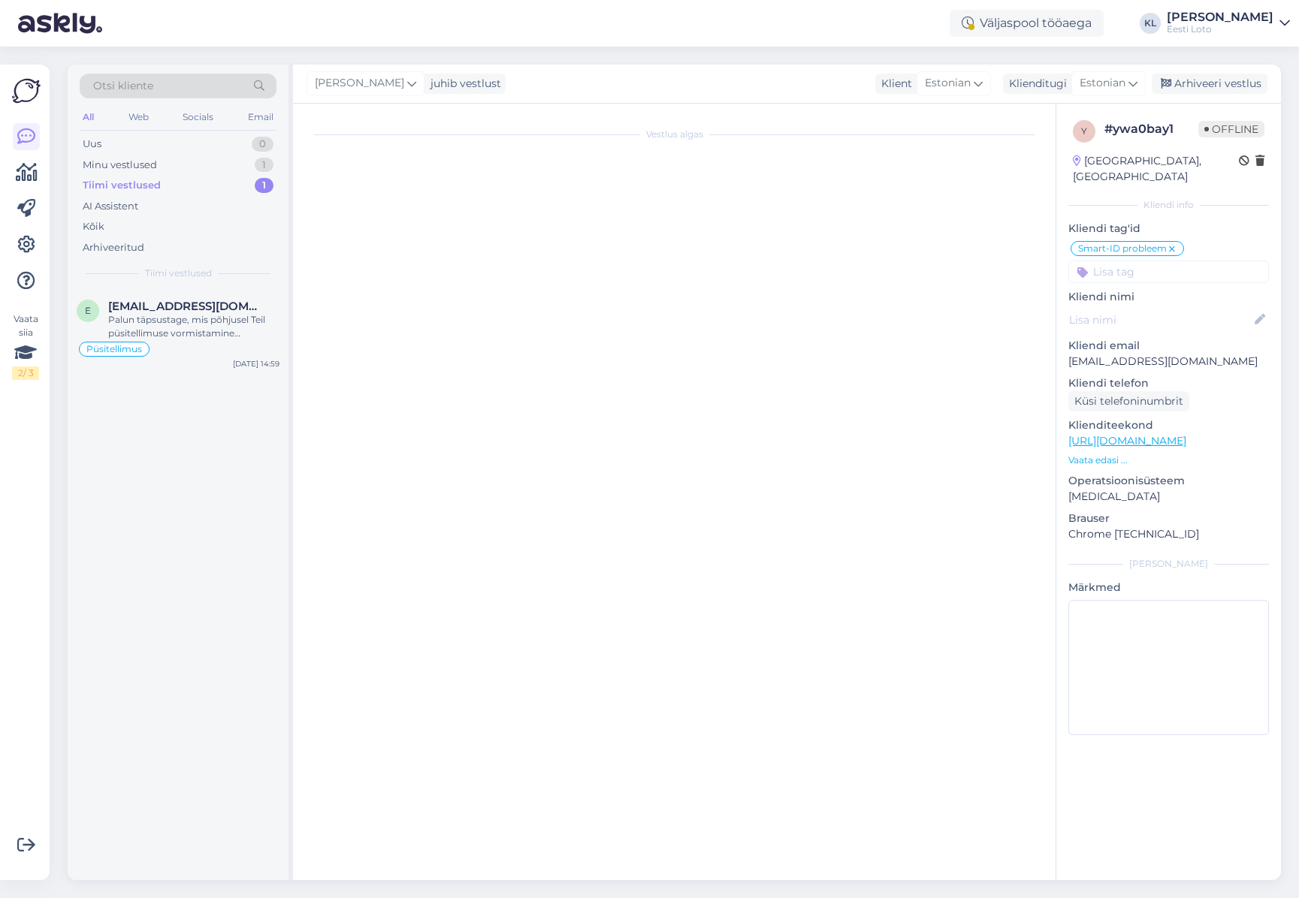
scroll to position [477, 0]
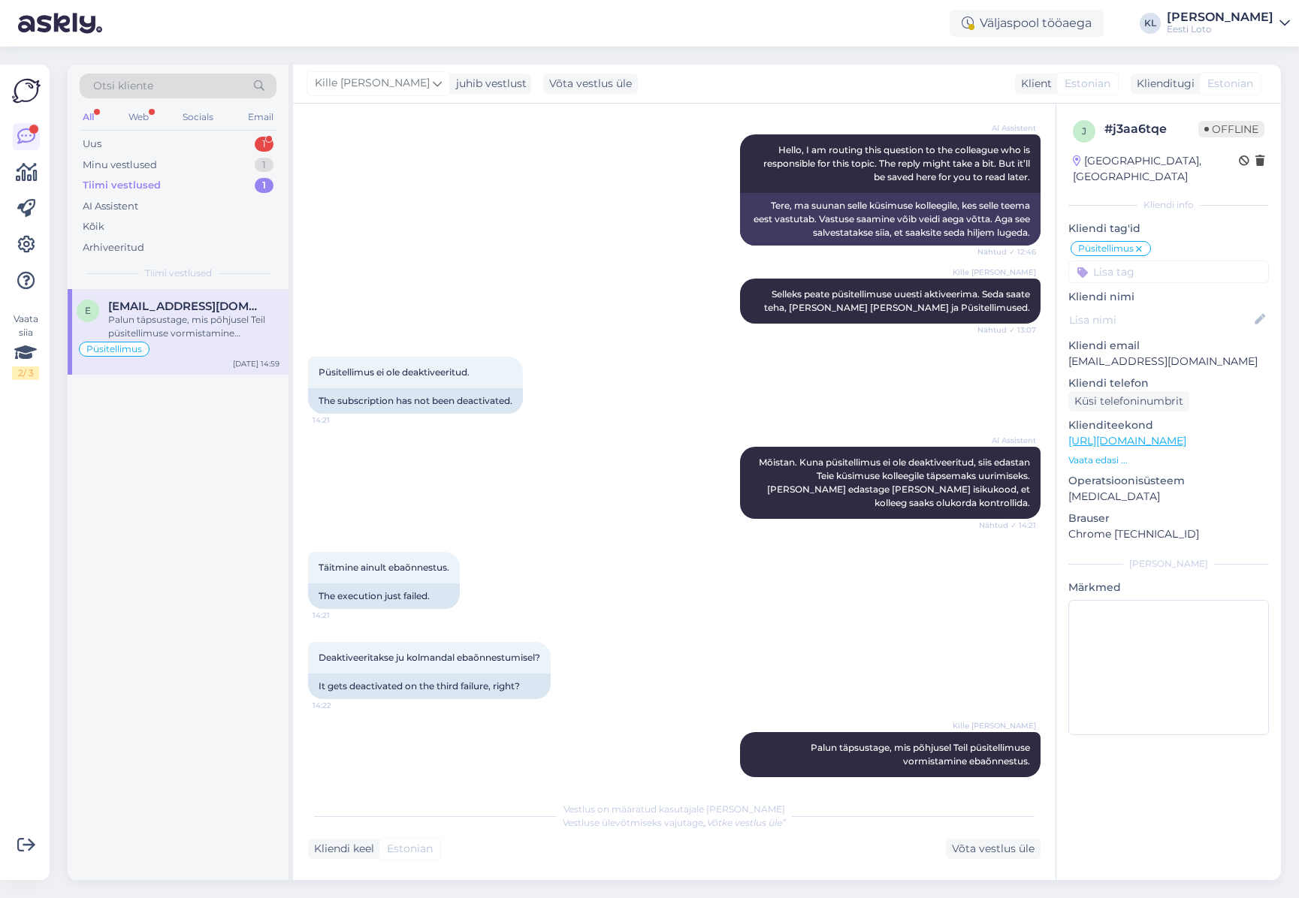
click at [173, 329] on div "Palun täpsustage, mis põhjusel Teil püsitellimuse vormistamine ebaõnnestus." at bounding box center [193, 326] width 171 height 27
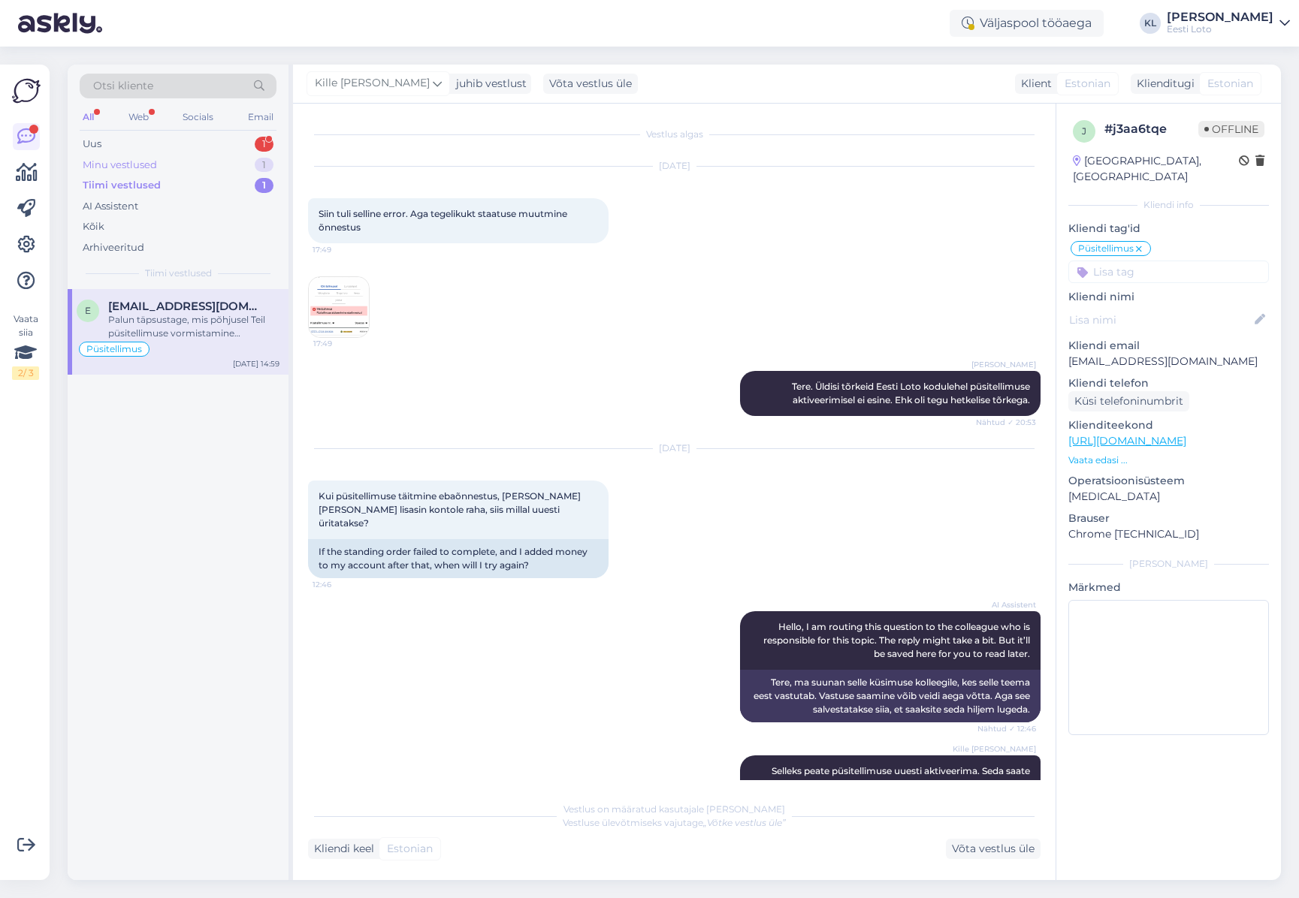
scroll to position [0, 0]
click at [189, 140] on div "Uus 1" at bounding box center [178, 144] width 197 height 21
click at [189, 309] on span "[EMAIL_ADDRESS][DOMAIN_NAME]" at bounding box center [186, 307] width 156 height 14
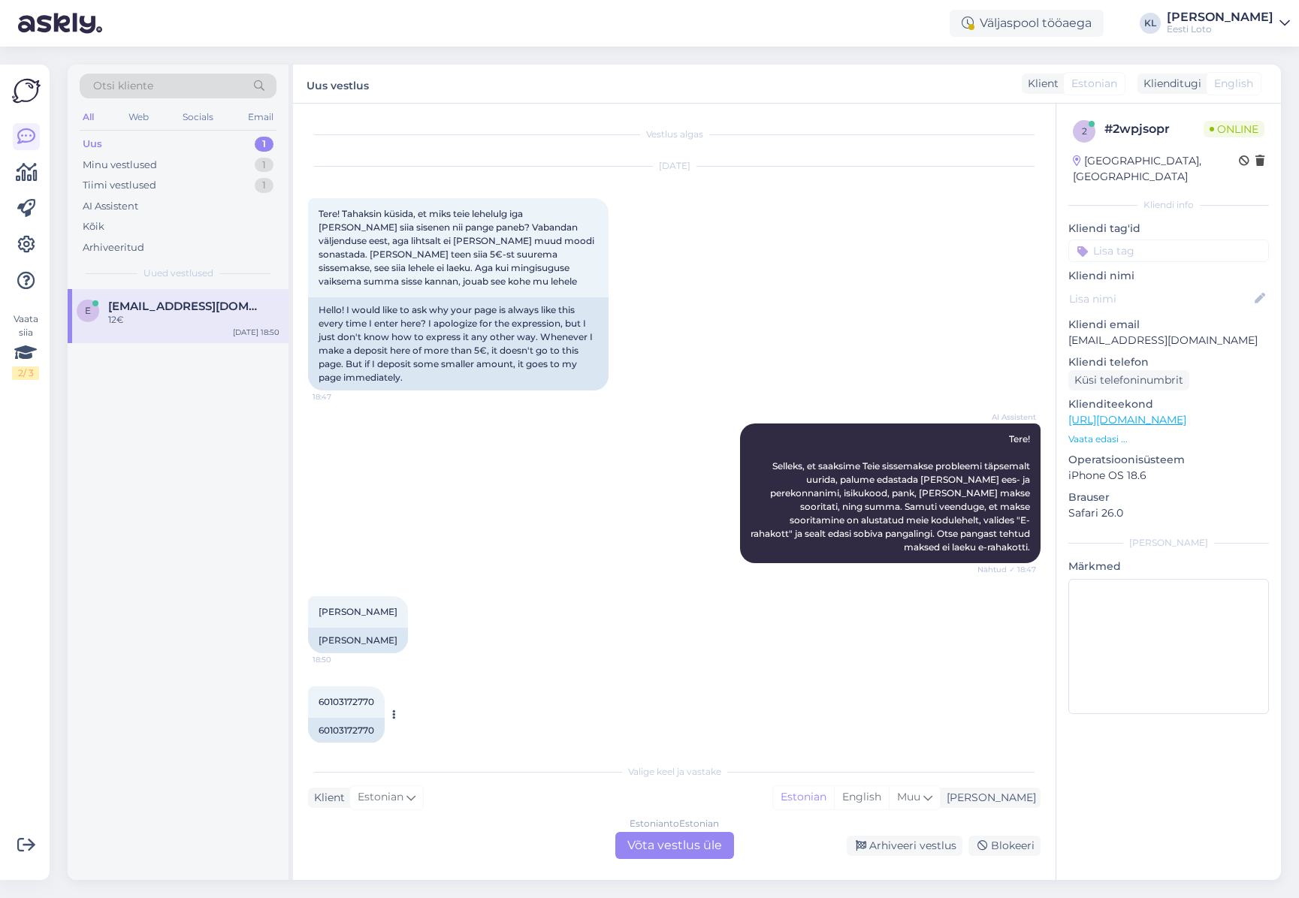
click at [358, 702] on span "60103172770" at bounding box center [346, 701] width 56 height 11
copy div "60103172770 18:50"
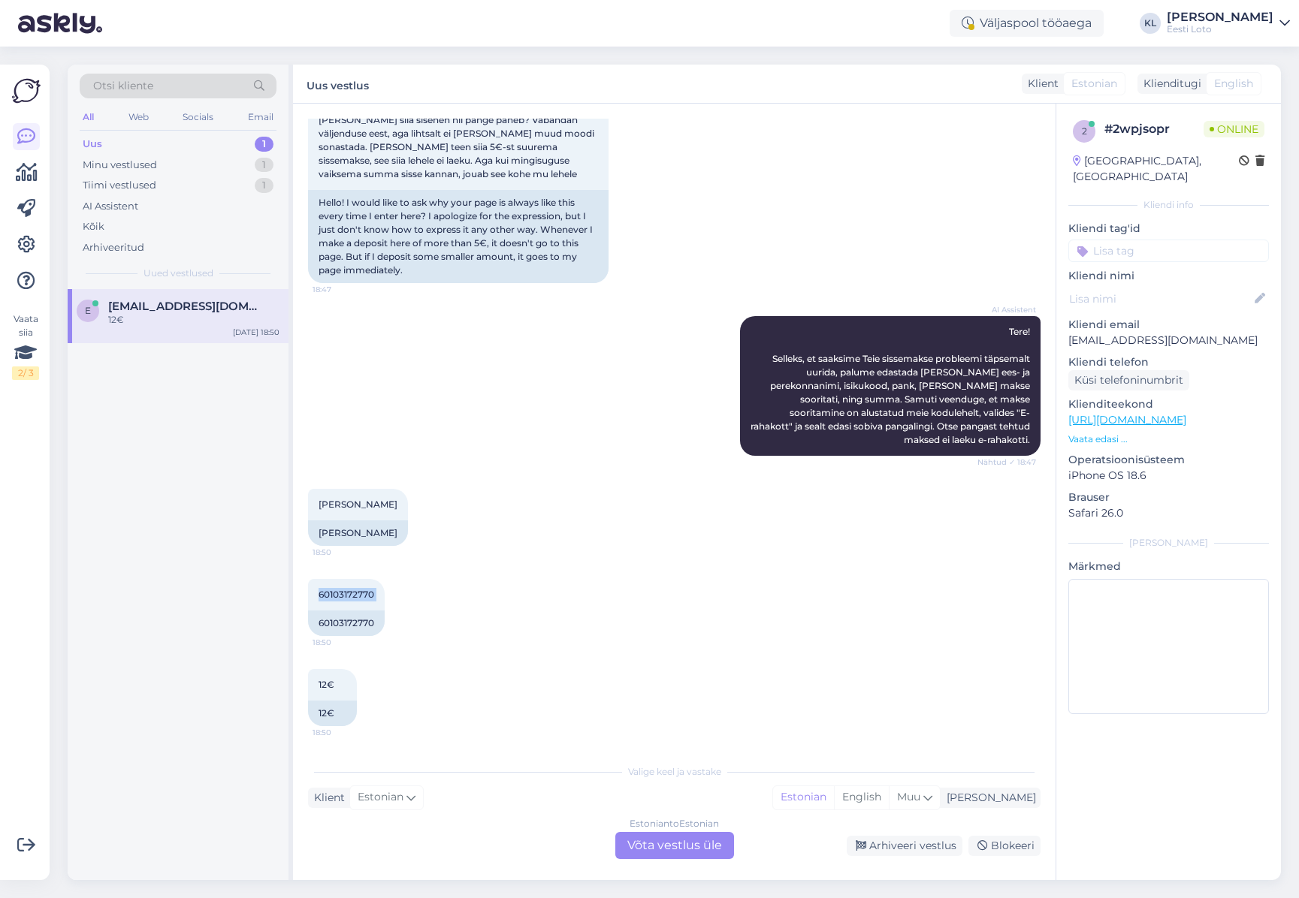
scroll to position [107, 0]
click at [671, 850] on div "Estonian to Estonian Võta vestlus üle" at bounding box center [674, 845] width 119 height 27
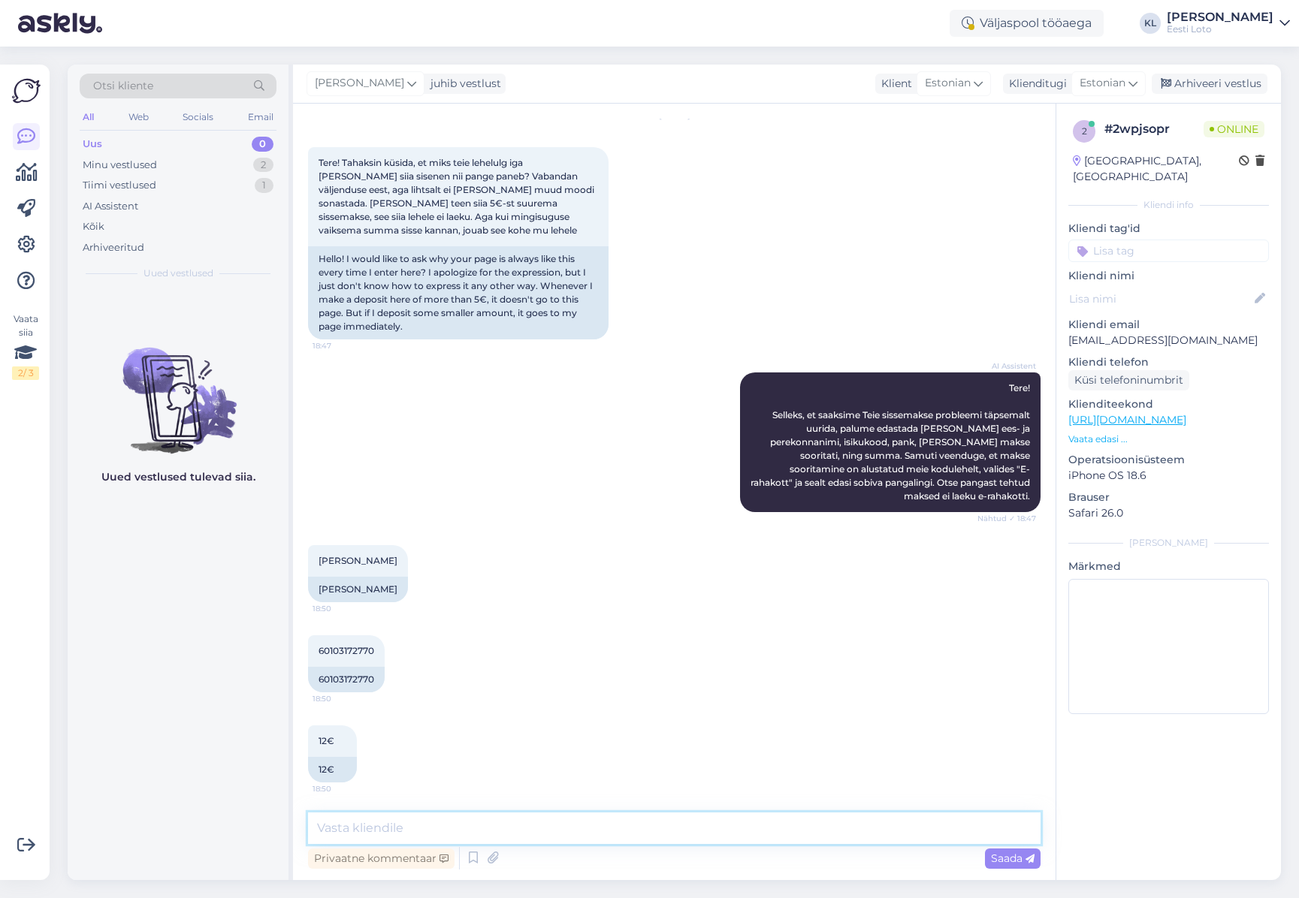
click at [506, 829] on textarea at bounding box center [674, 829] width 732 height 32
type textarea "Meie andmetel on mõlemad maksed laekunud Teie e-rahakotti."
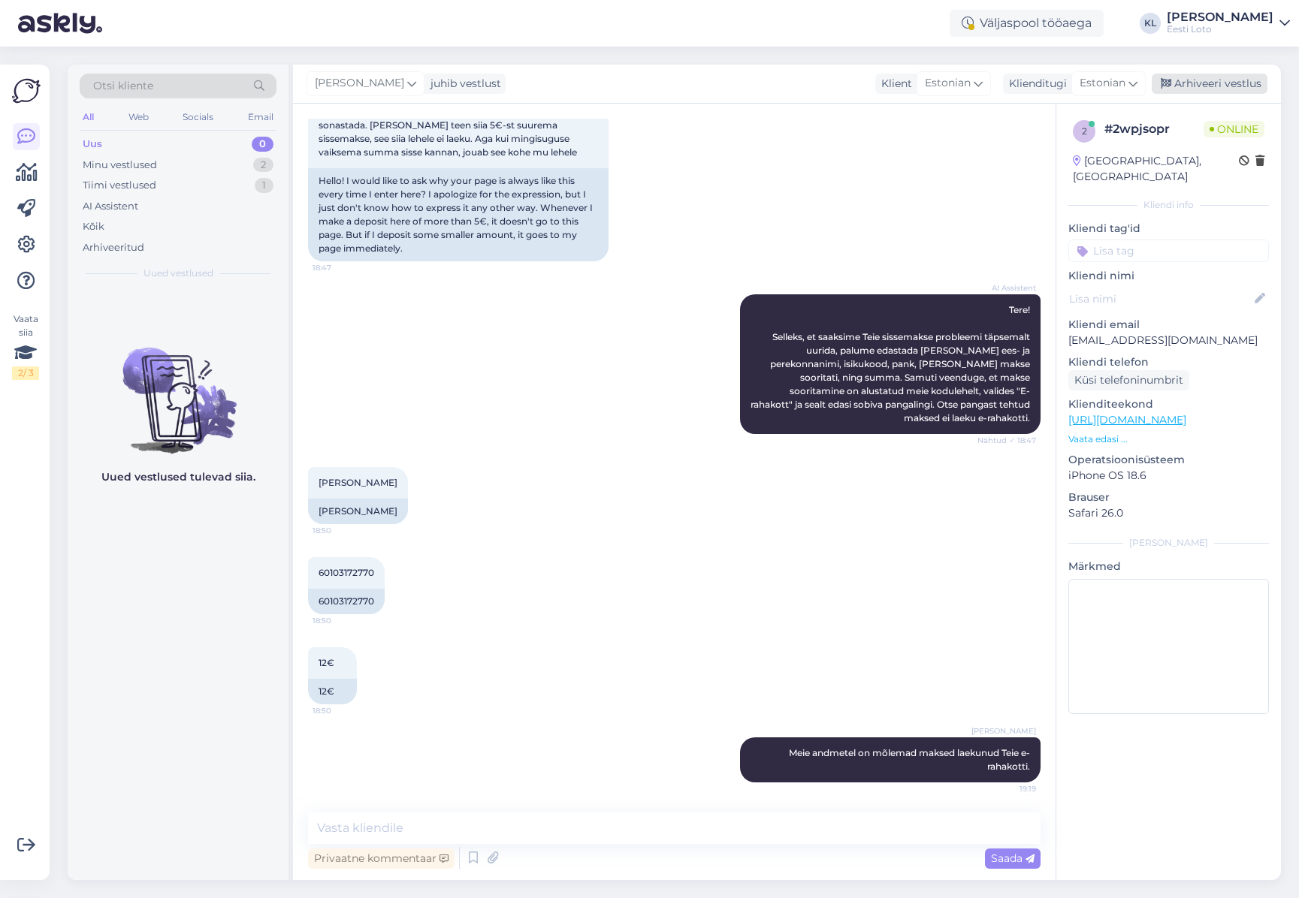
click at [1219, 81] on div "Arhiveeri vestlus" at bounding box center [1209, 84] width 116 height 20
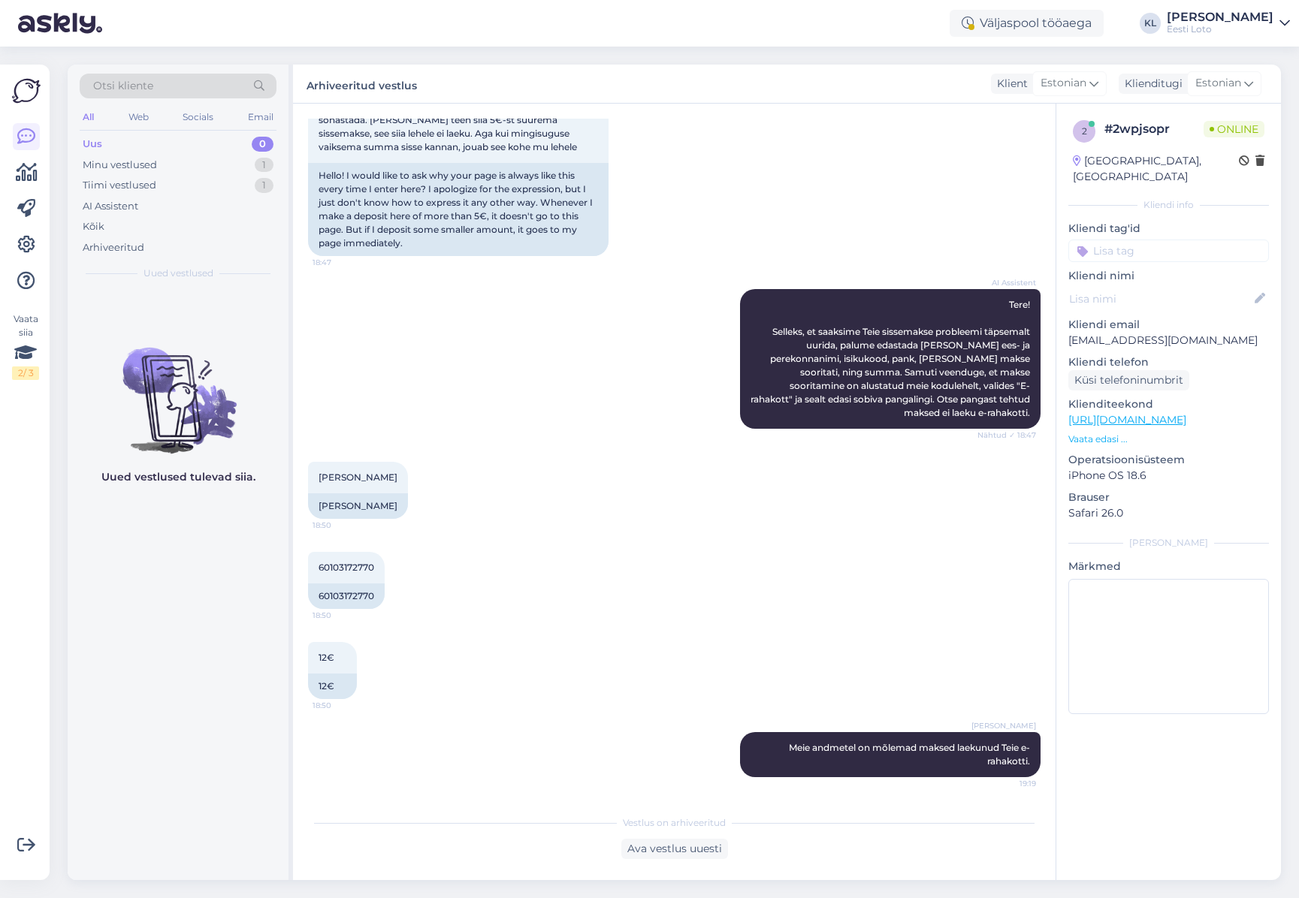
scroll to position [134, 0]
drag, startPoint x: 681, startPoint y: 853, endPoint x: 698, endPoint y: 832, distance: 26.6
click at [681, 853] on div "Ava vestlus uuesti" at bounding box center [674, 849] width 107 height 20
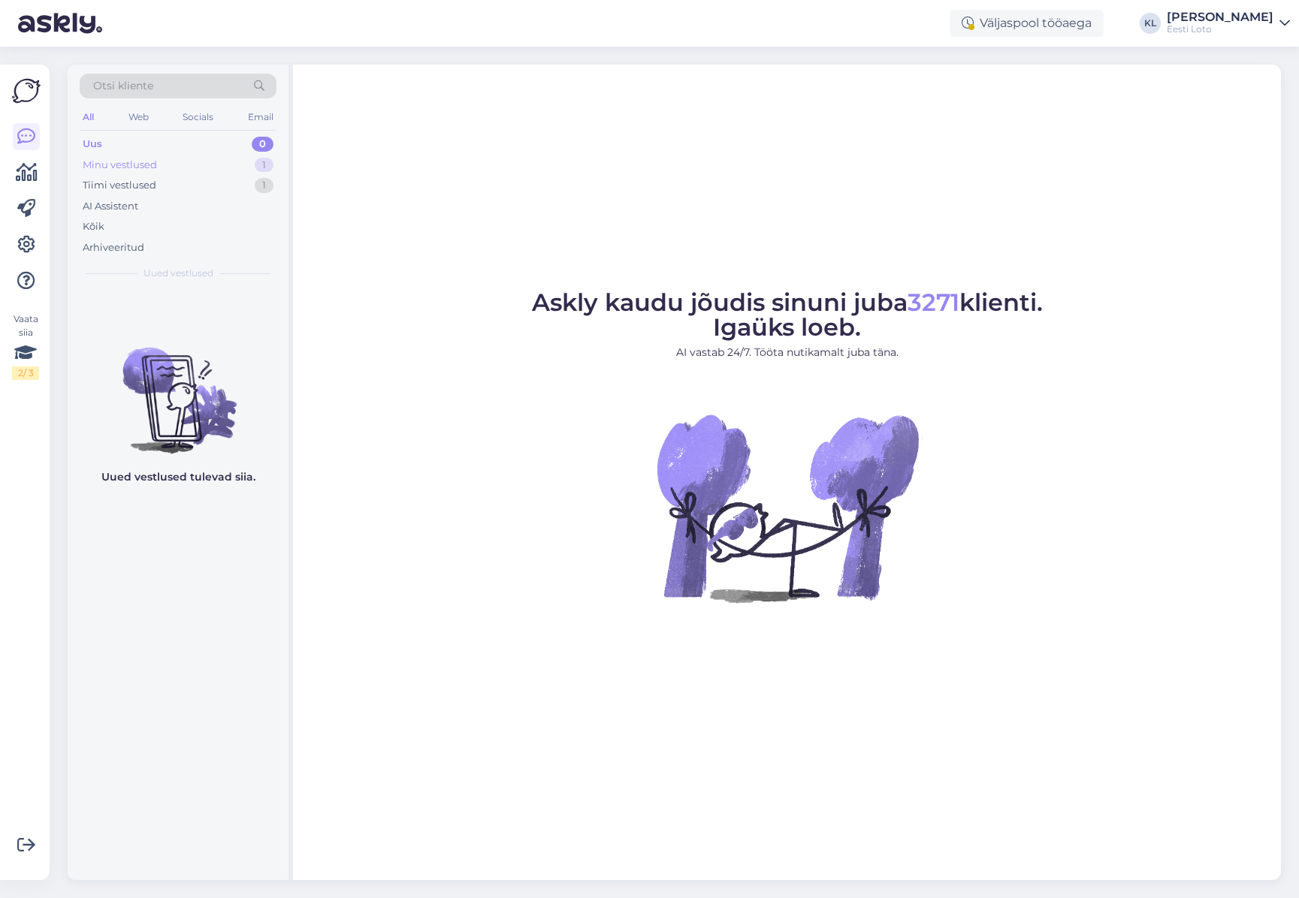
click at [187, 165] on div "Minu vestlused 1" at bounding box center [178, 165] width 197 height 21
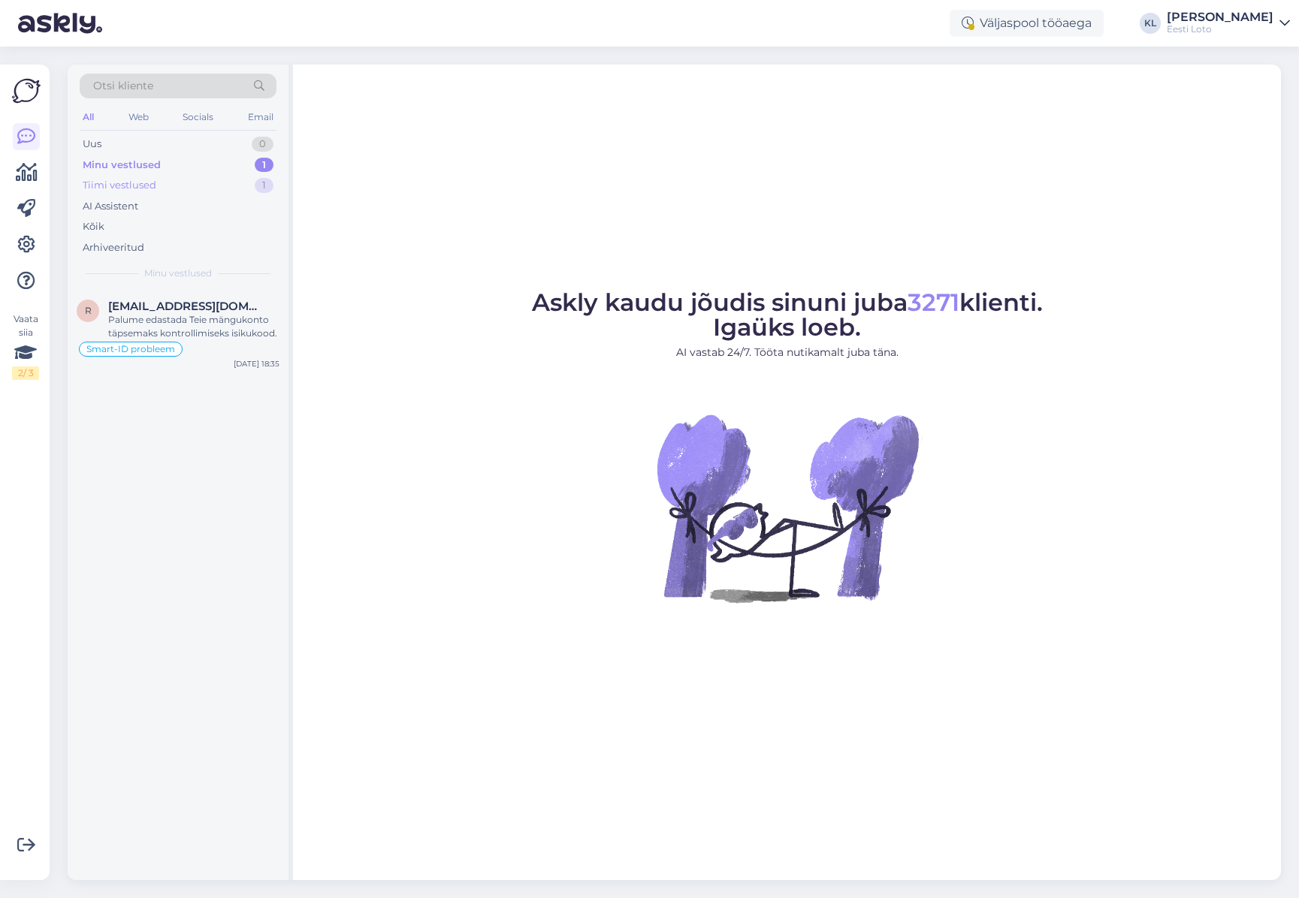
click at [169, 177] on div "Tiimi vestlused 1" at bounding box center [178, 185] width 197 height 21
